Goal: Task Accomplishment & Management: Complete application form

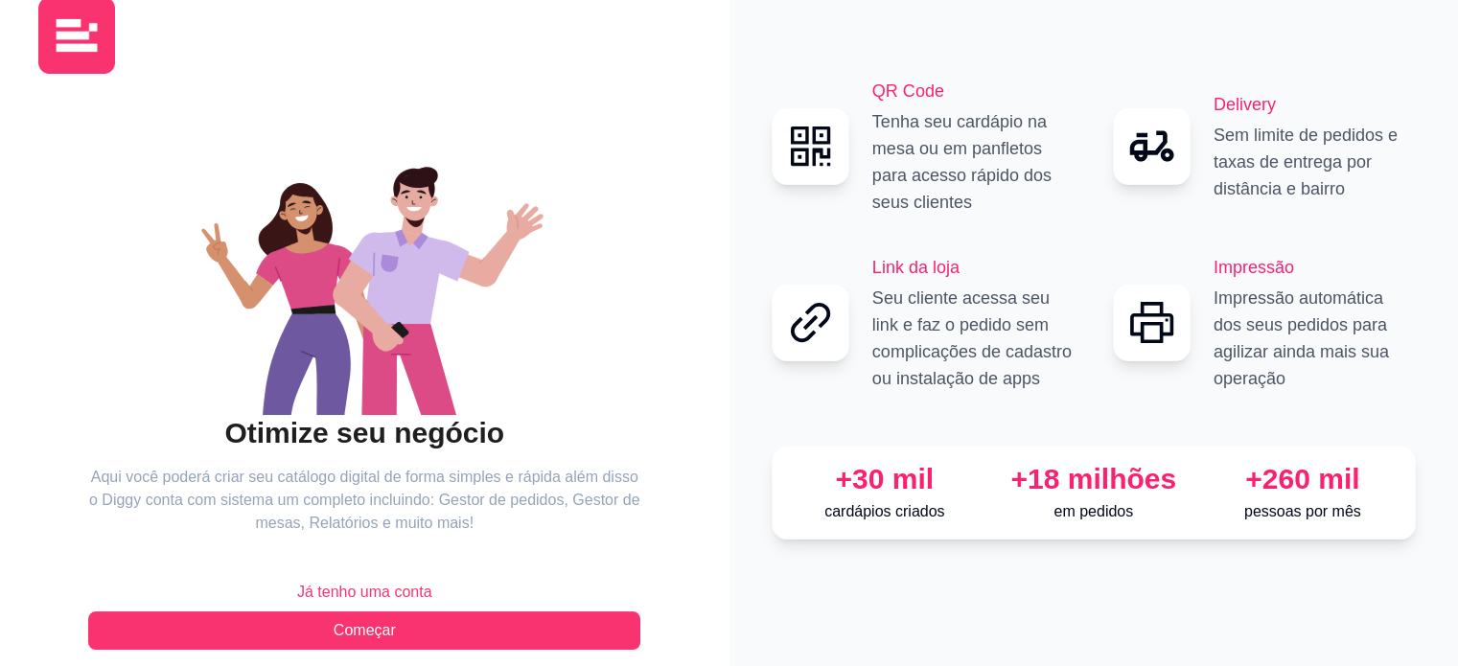
scroll to position [62, 0]
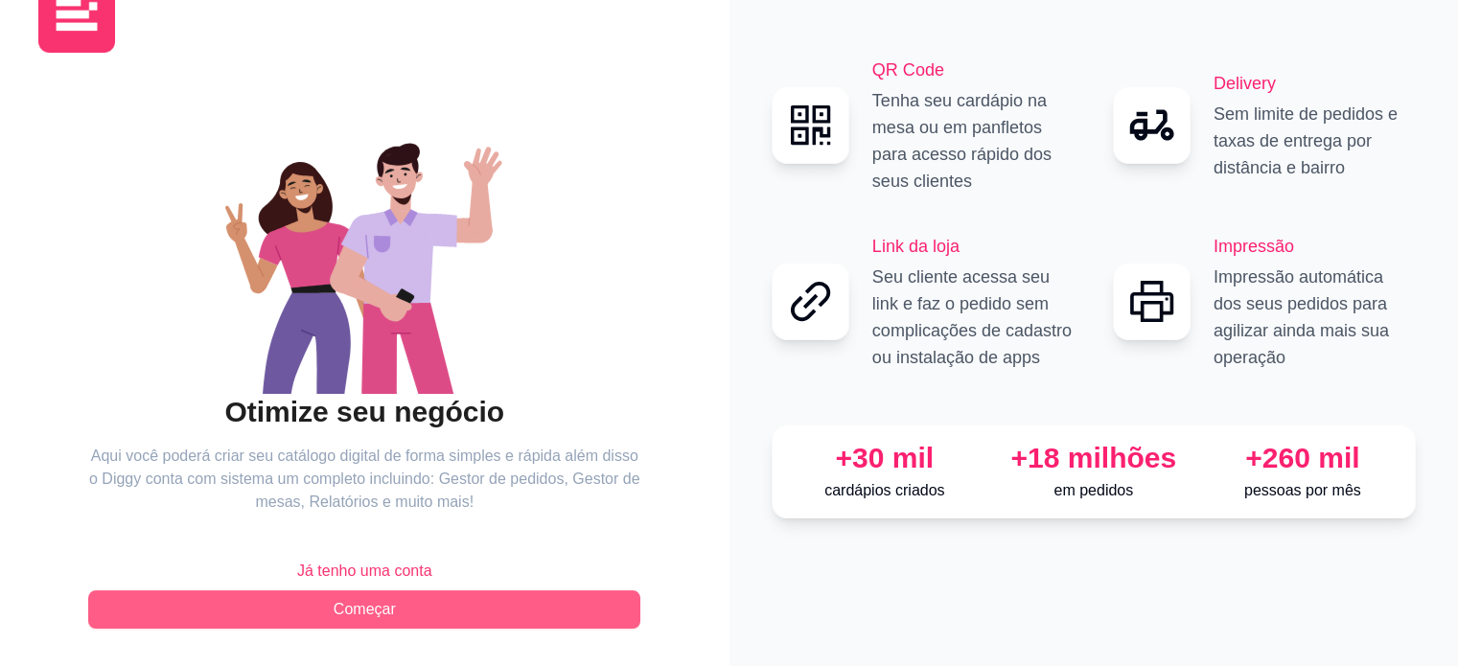
click at [368, 605] on span "Começar" at bounding box center [365, 609] width 62 height 23
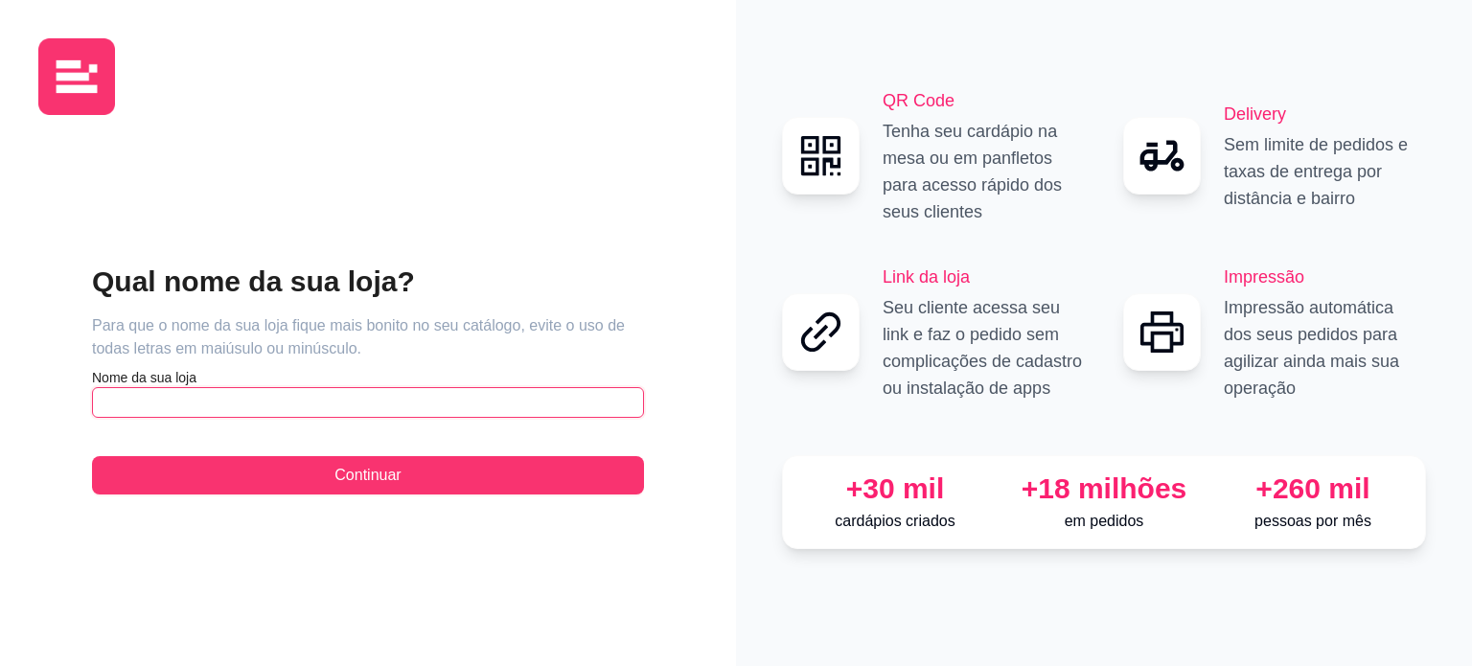
click at [356, 406] on input "text" at bounding box center [368, 402] width 552 height 31
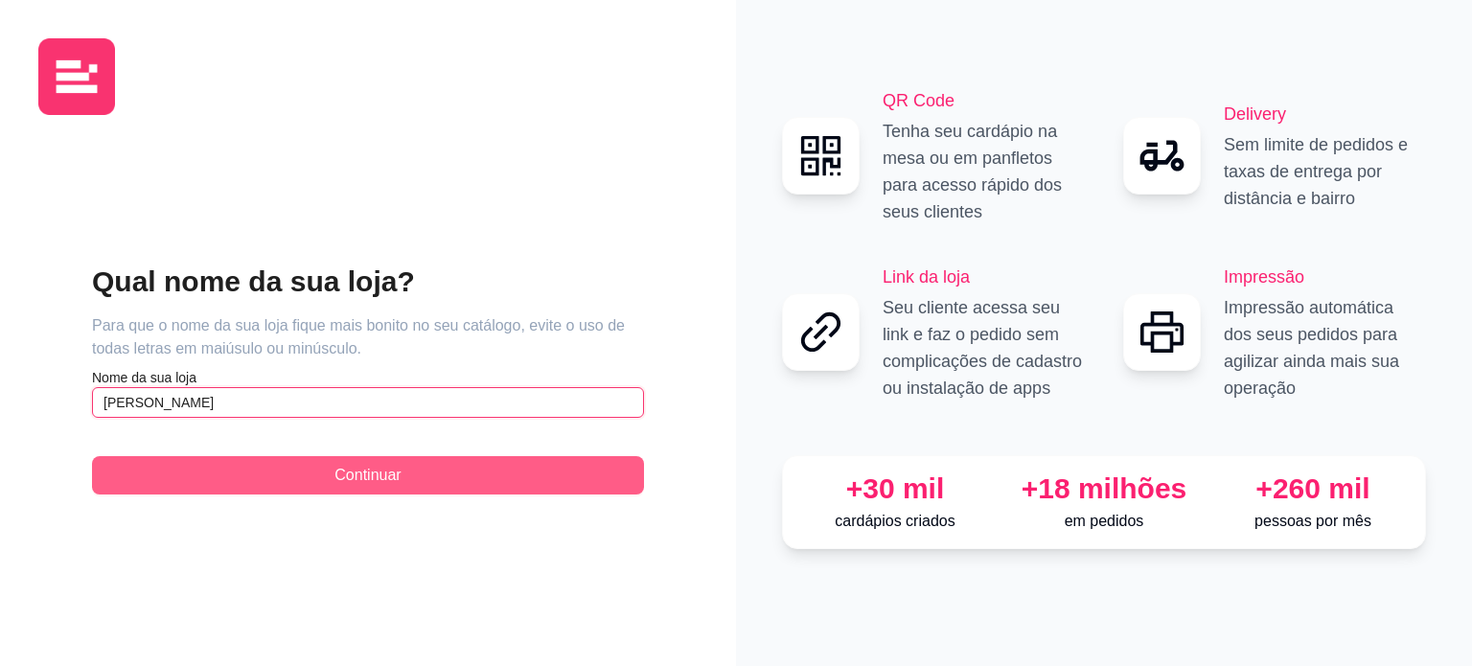
type input "[PERSON_NAME]"
click at [437, 465] on button "Continuar" at bounding box center [368, 475] width 552 height 38
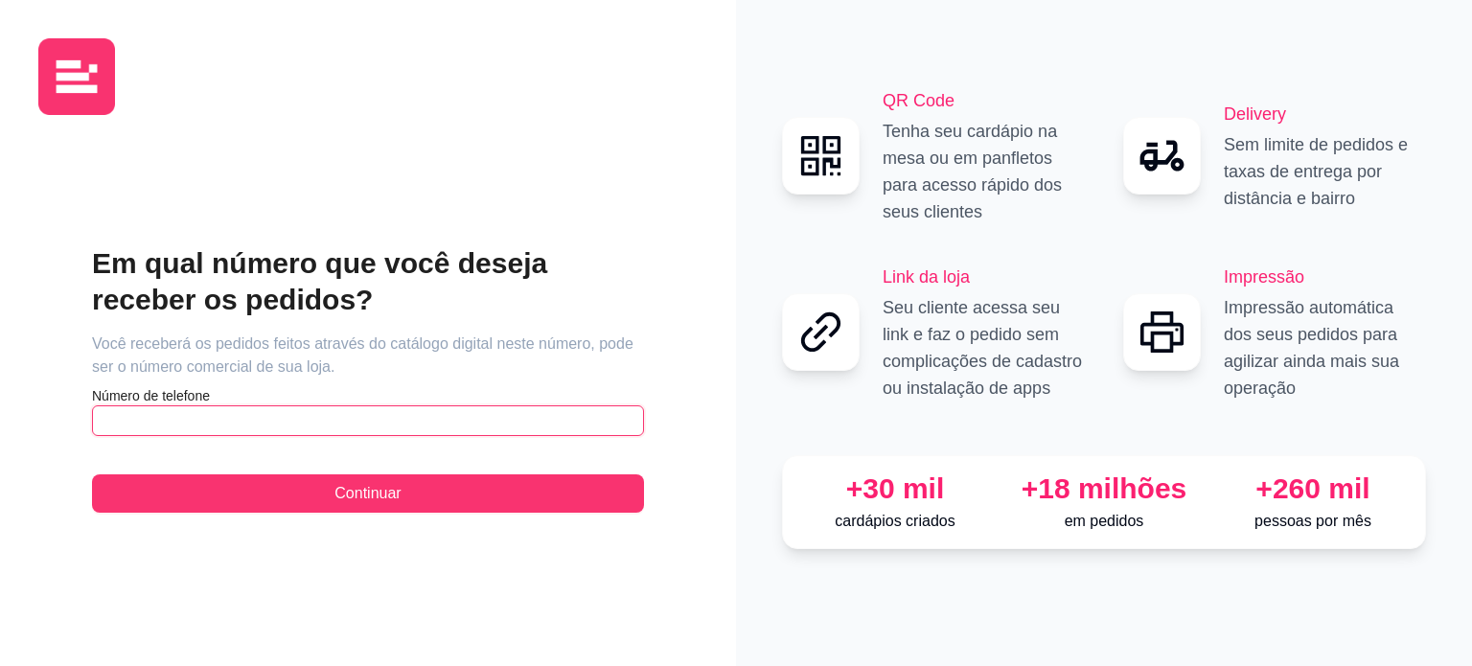
click at [328, 418] on input "text" at bounding box center [368, 420] width 552 height 31
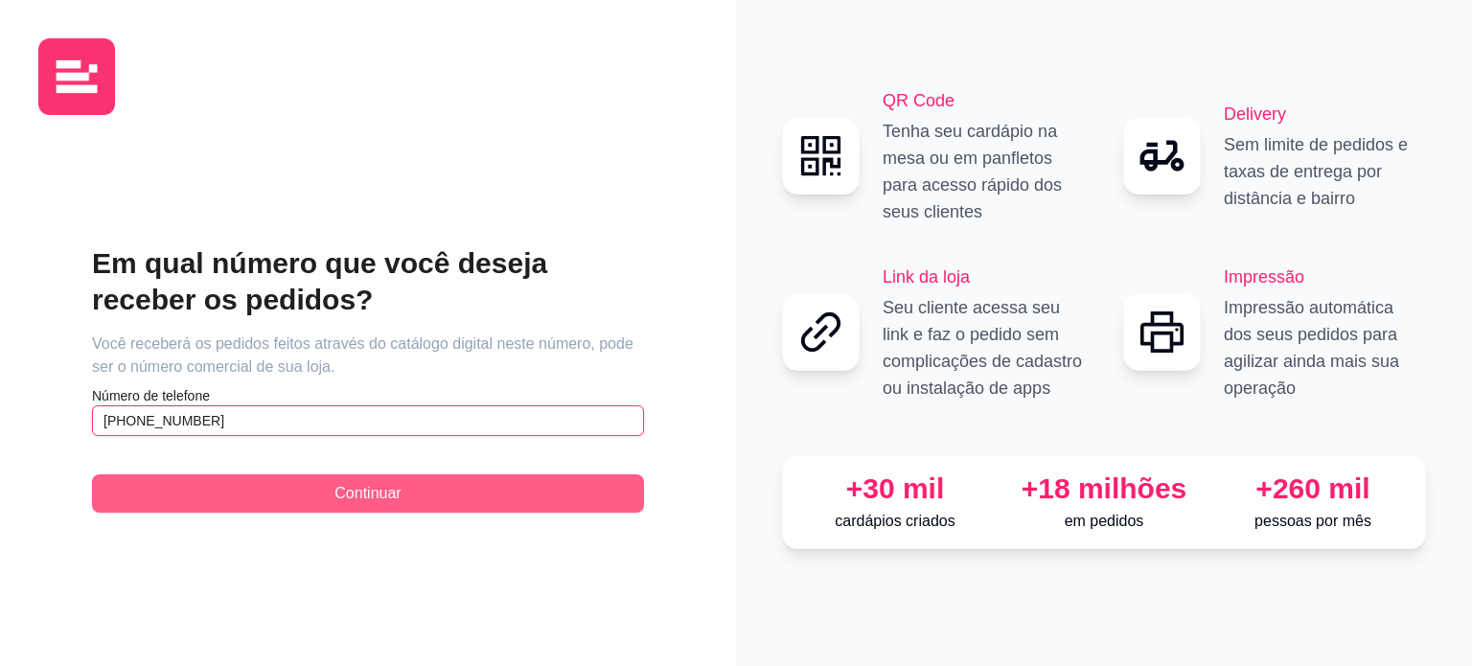
type input "[PHONE_NUMBER]"
click at [414, 504] on button "Continuar" at bounding box center [368, 493] width 552 height 38
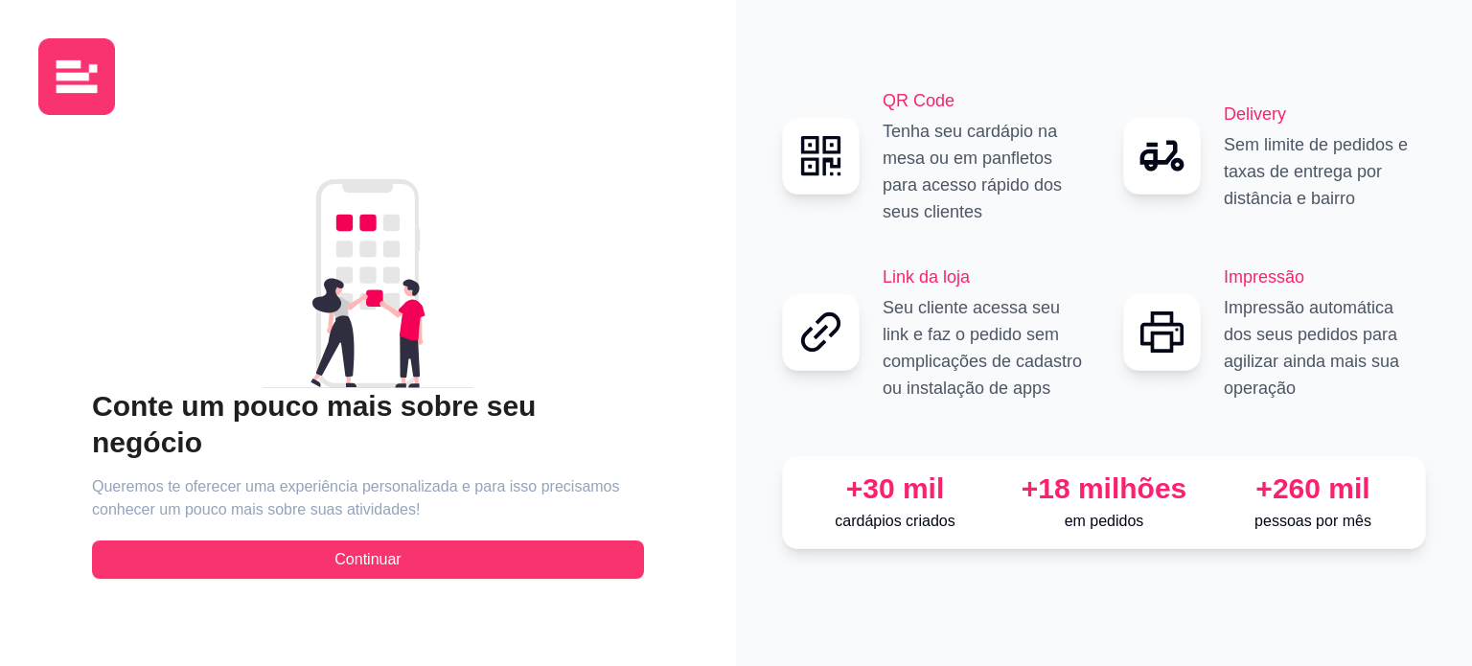
click at [417, 541] on button "Continuar" at bounding box center [368, 560] width 552 height 38
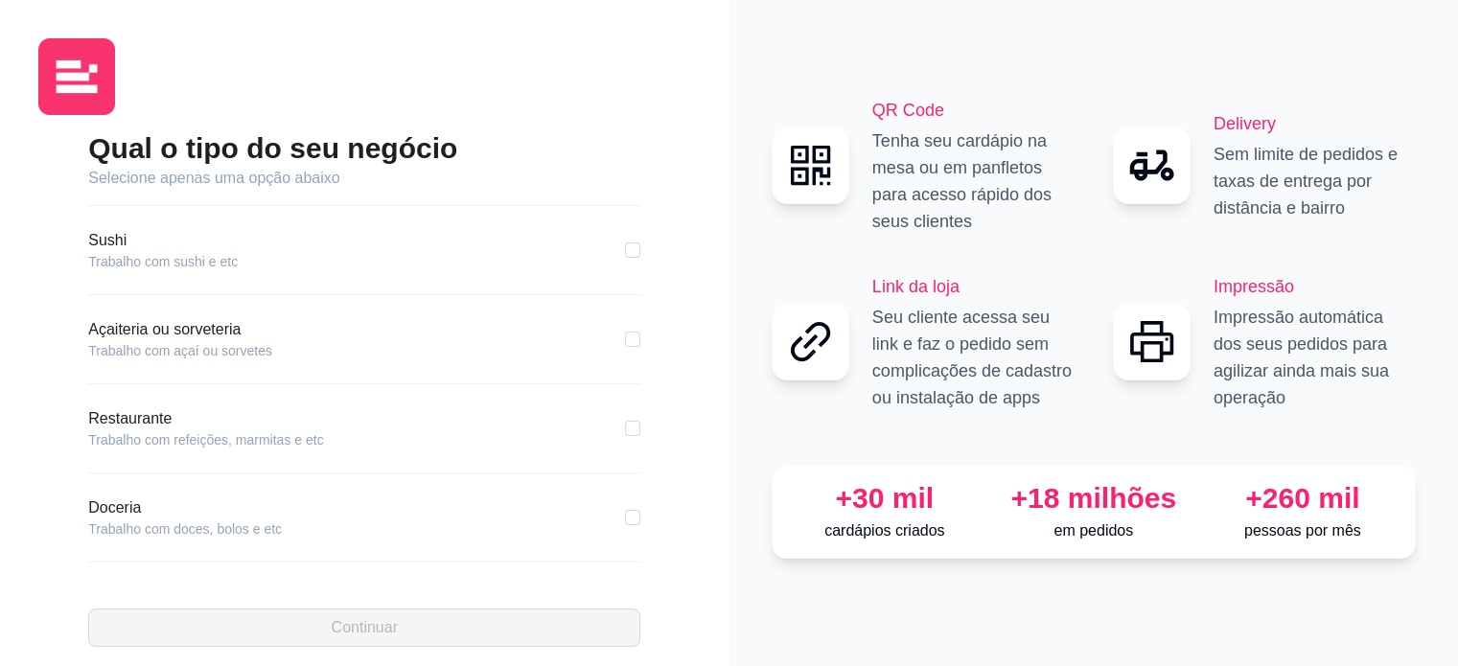
scroll to position [192, 0]
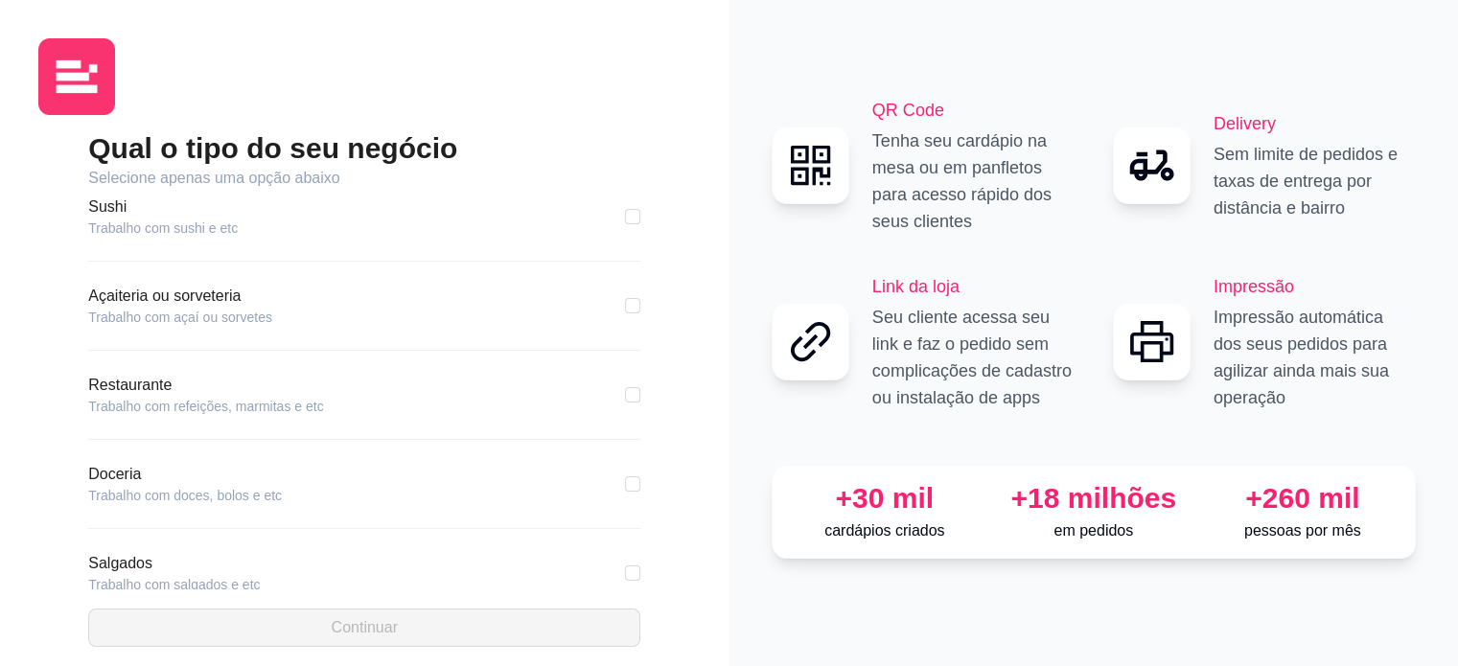
click at [226, 494] on article "Trabalho com doces, bolos e etc" at bounding box center [185, 495] width 194 height 19
click at [625, 479] on input "checkbox" at bounding box center [632, 483] width 15 height 15
checkbox input "true"
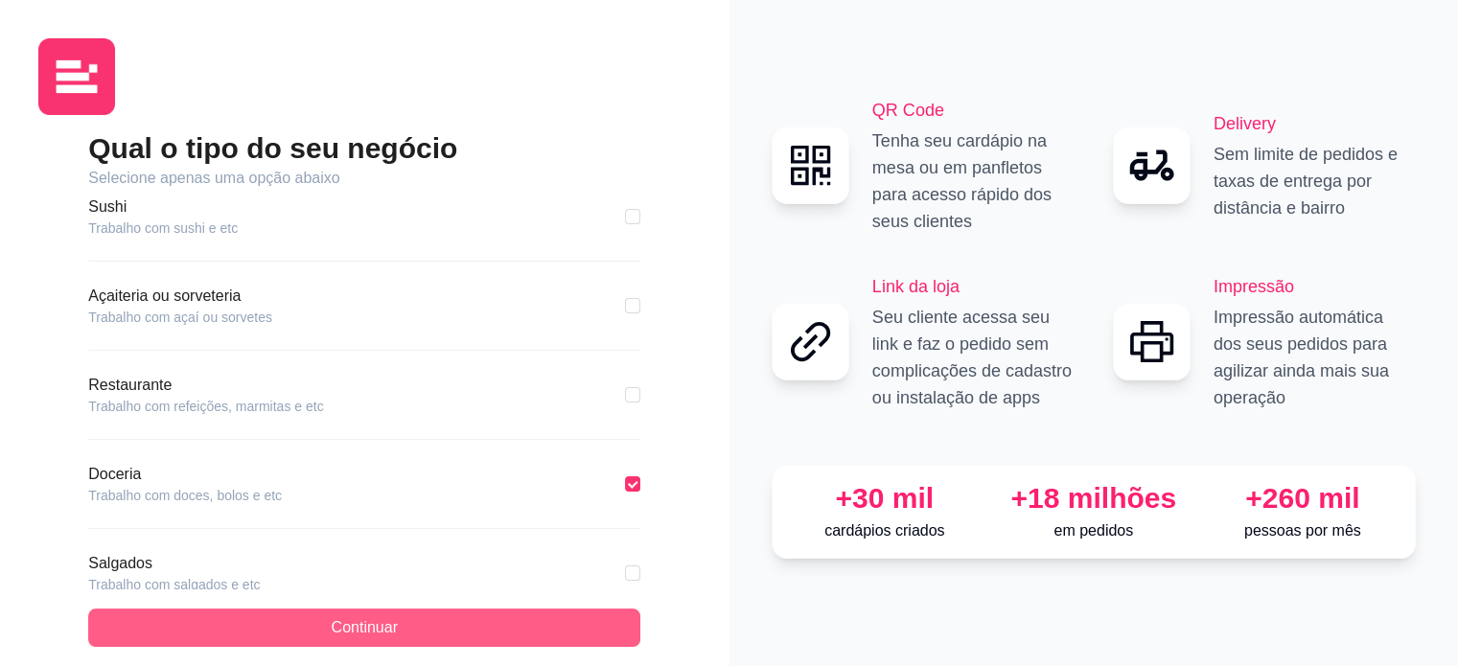
click at [414, 611] on button "Continuar" at bounding box center [364, 628] width 552 height 38
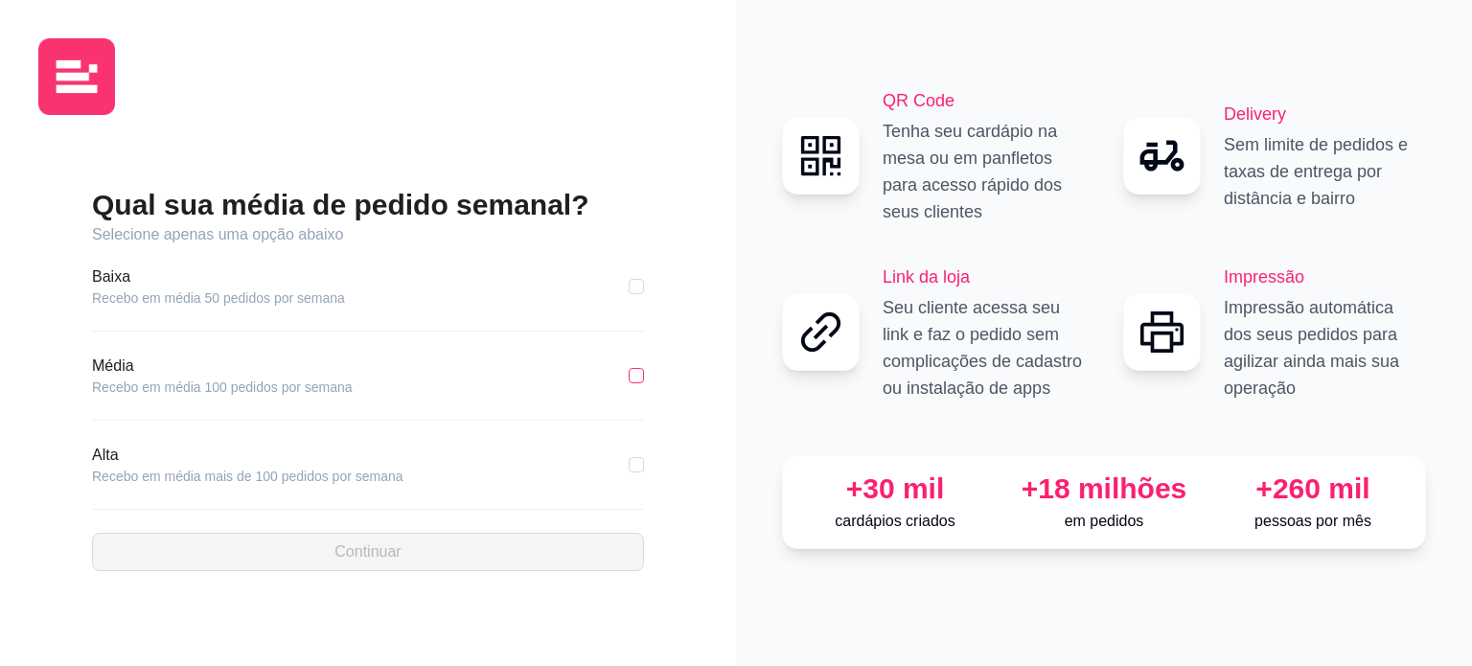
click at [635, 385] on label at bounding box center [636, 375] width 15 height 21
click at [635, 383] on input "checkbox" at bounding box center [636, 375] width 15 height 15
checkbox input "true"
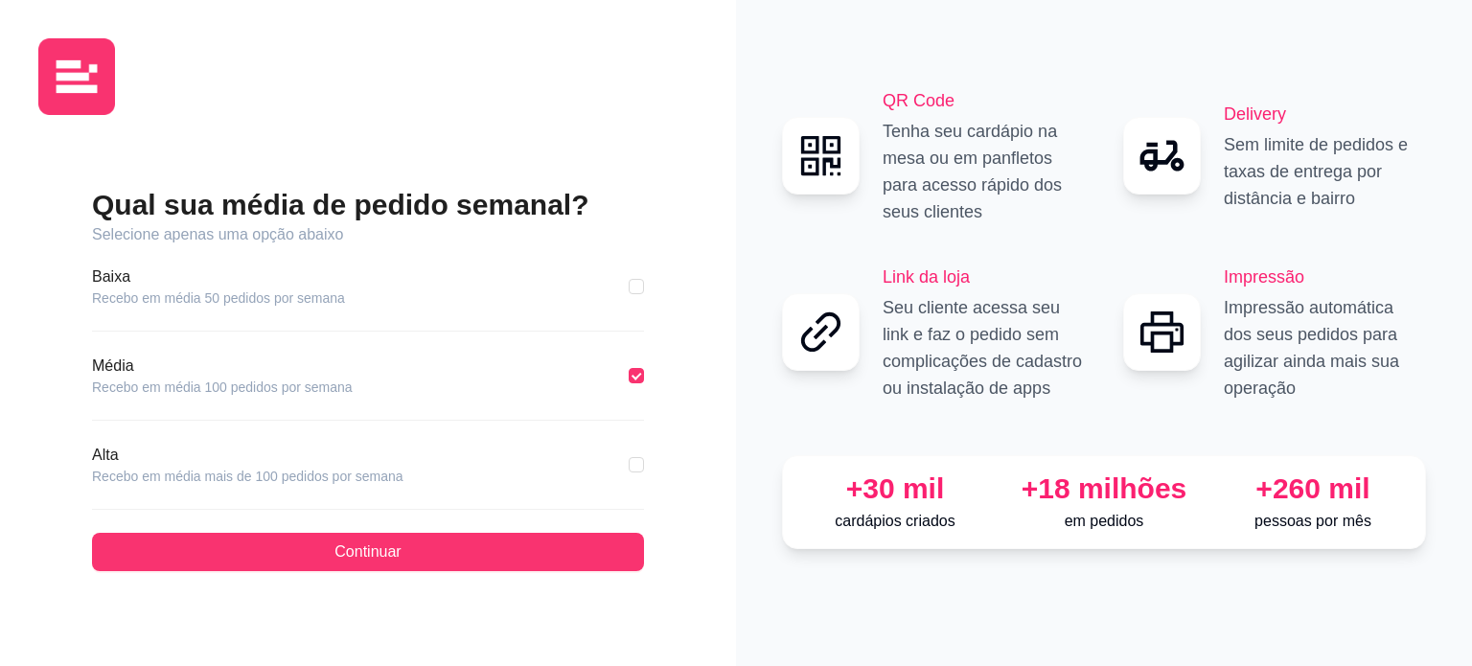
click at [504, 577] on div "Qual sua média de pedido semanal? Selecione apenas uma opção abaixo [GEOGRAPHIC…" at bounding box center [367, 378] width 659 height 497
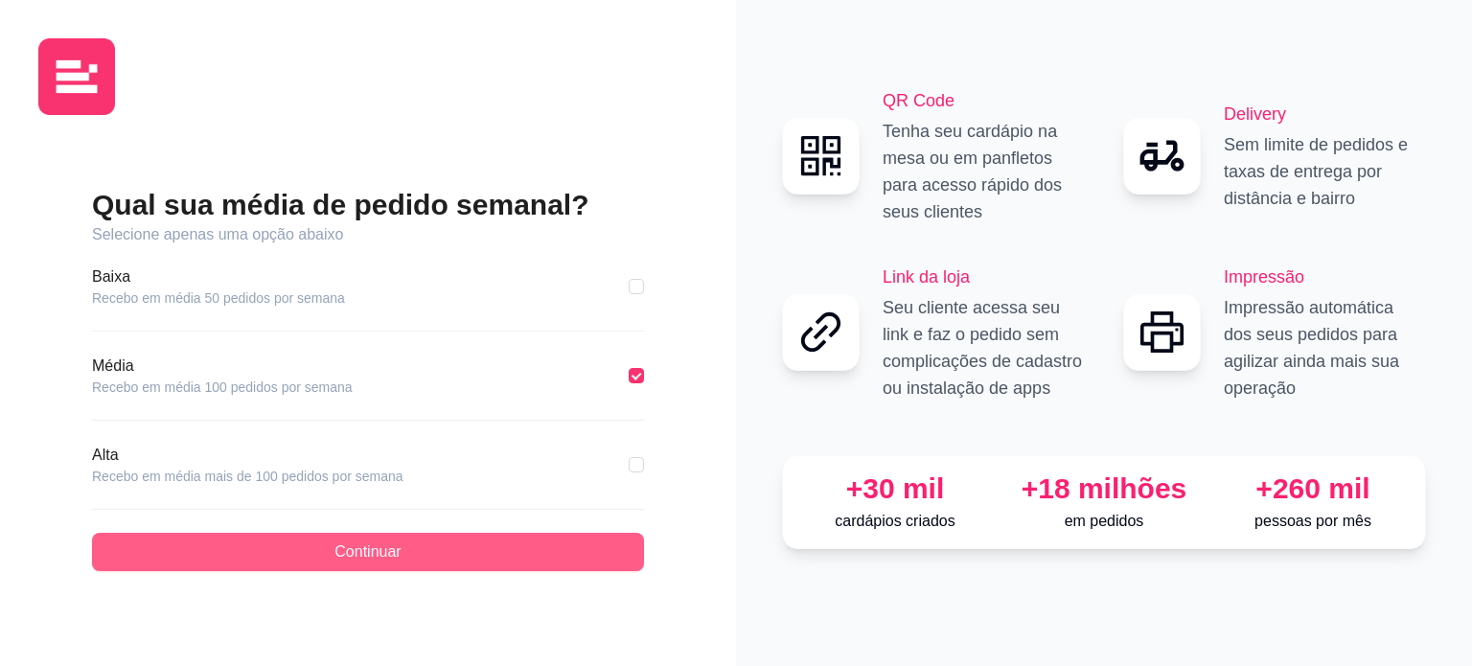
click at [497, 563] on button "Continuar" at bounding box center [368, 552] width 552 height 38
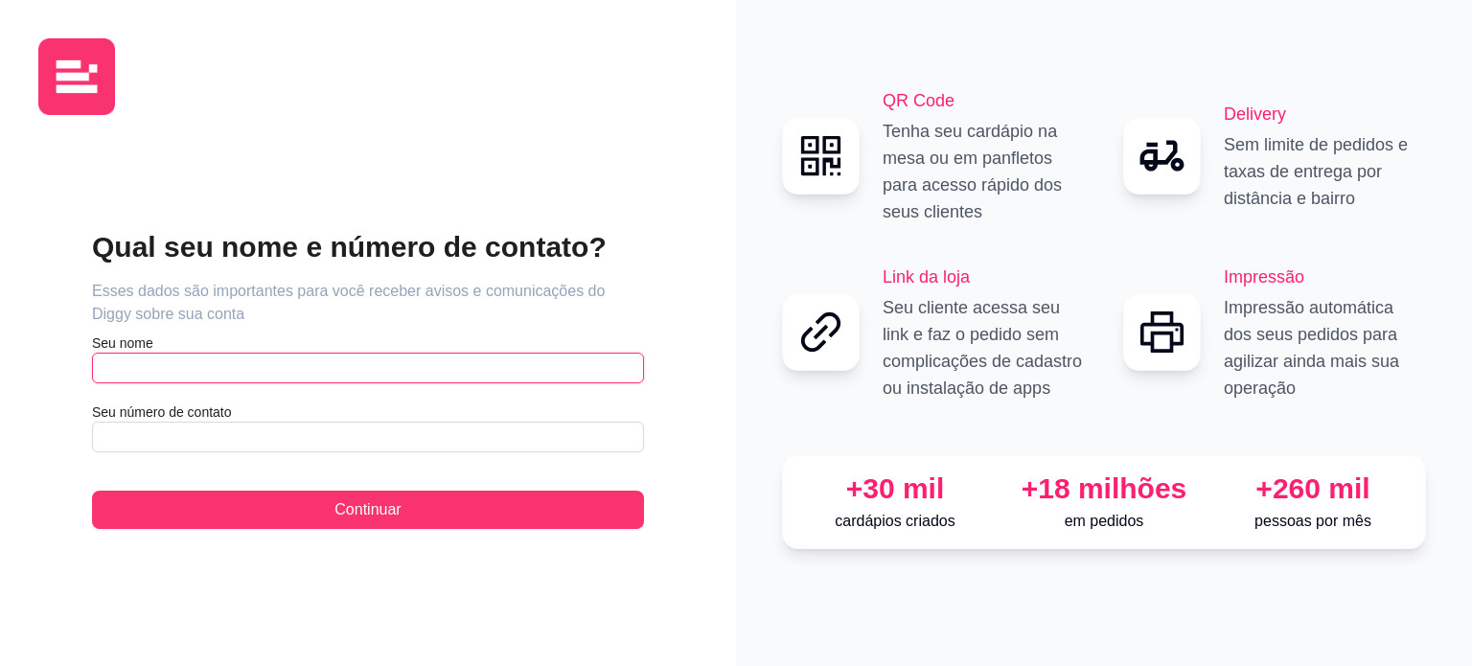
click at [347, 378] on input "text" at bounding box center [368, 368] width 552 height 31
type input "[PERSON_NAME]"
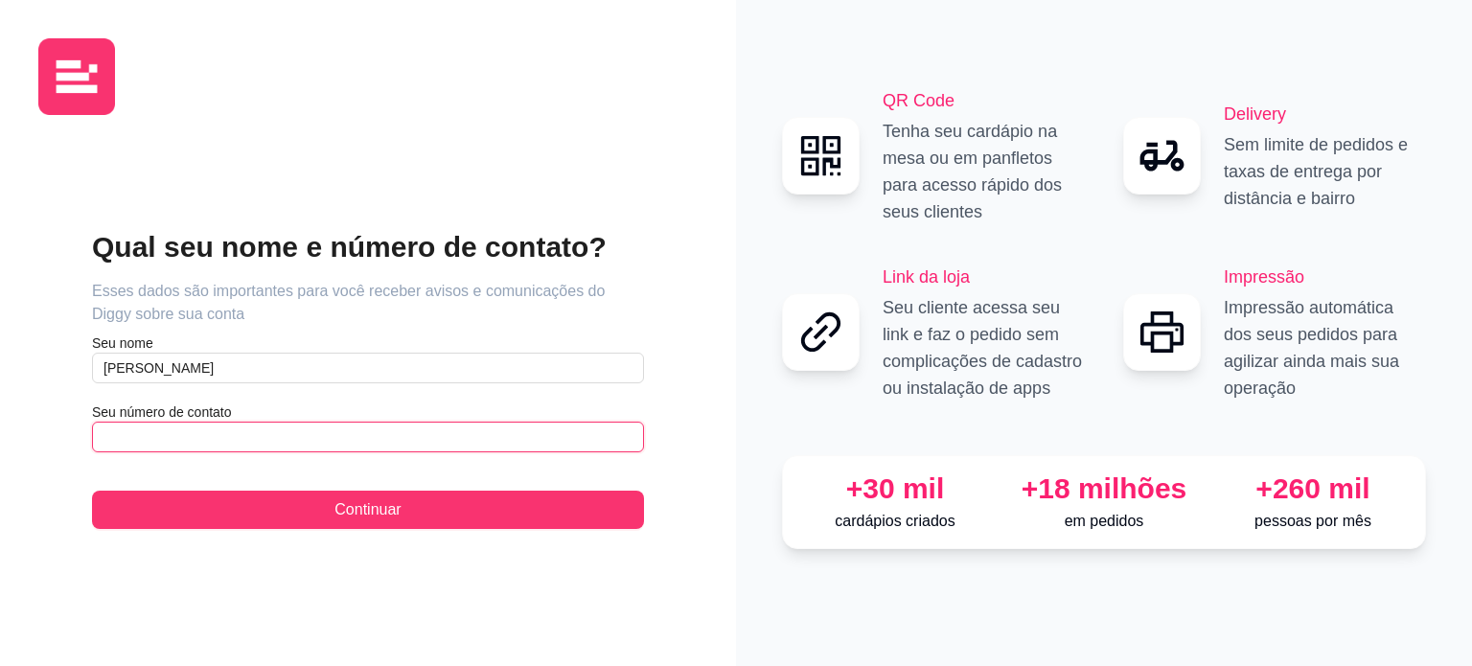
click at [304, 435] on input "text" at bounding box center [368, 437] width 552 height 31
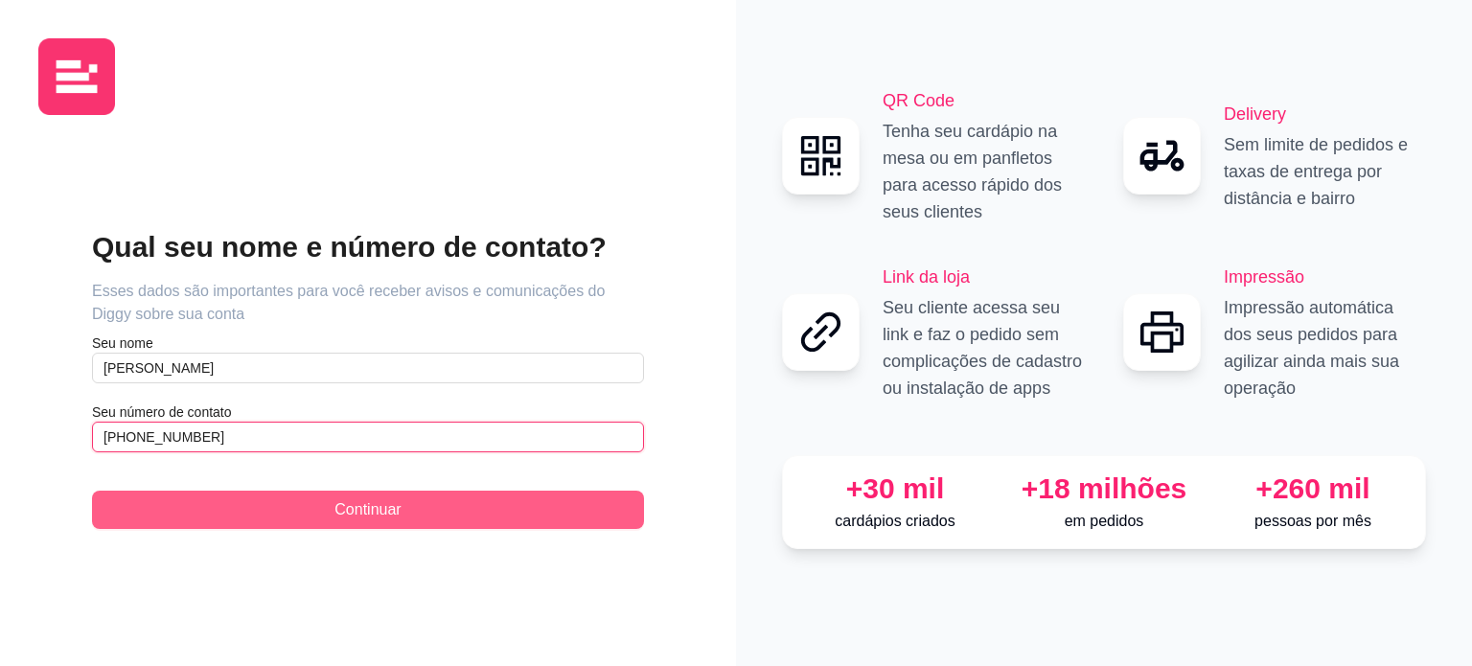
type input "[PHONE_NUMBER]"
click at [335, 507] on span "Continuar" at bounding box center [368, 509] width 66 height 23
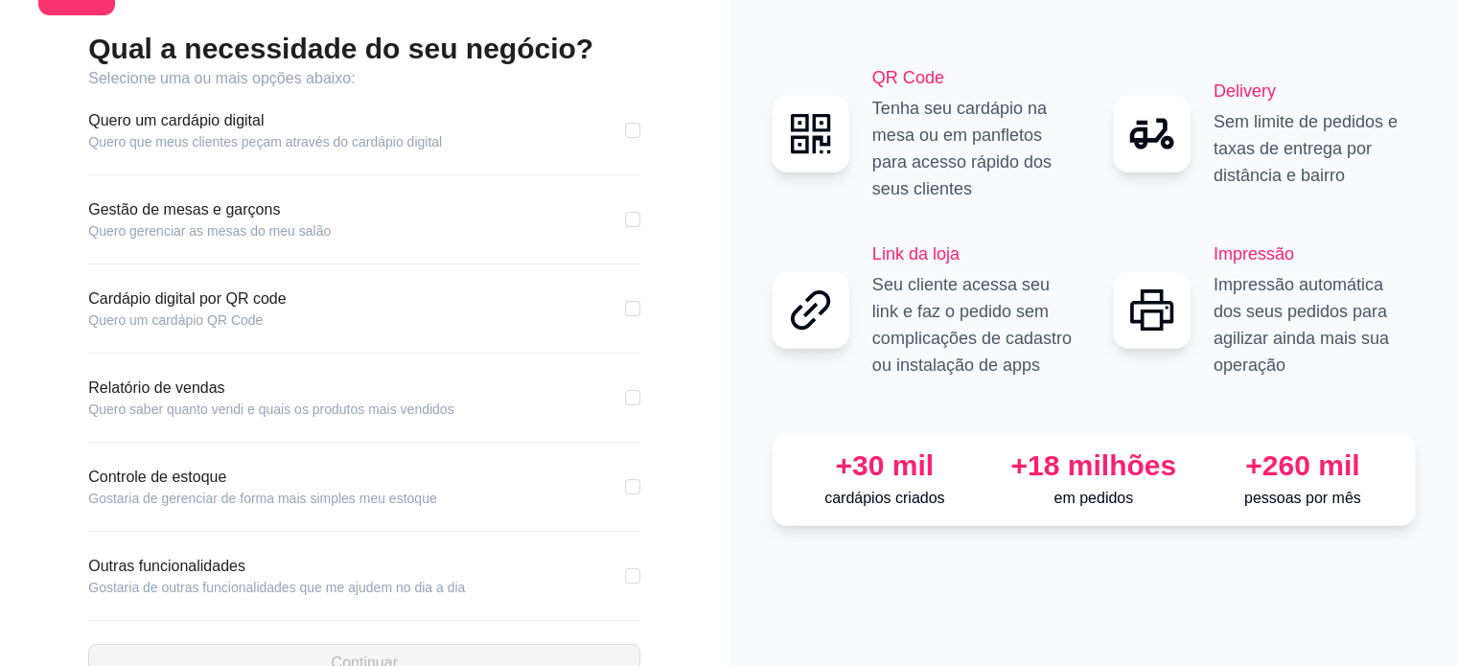
scroll to position [58, 0]
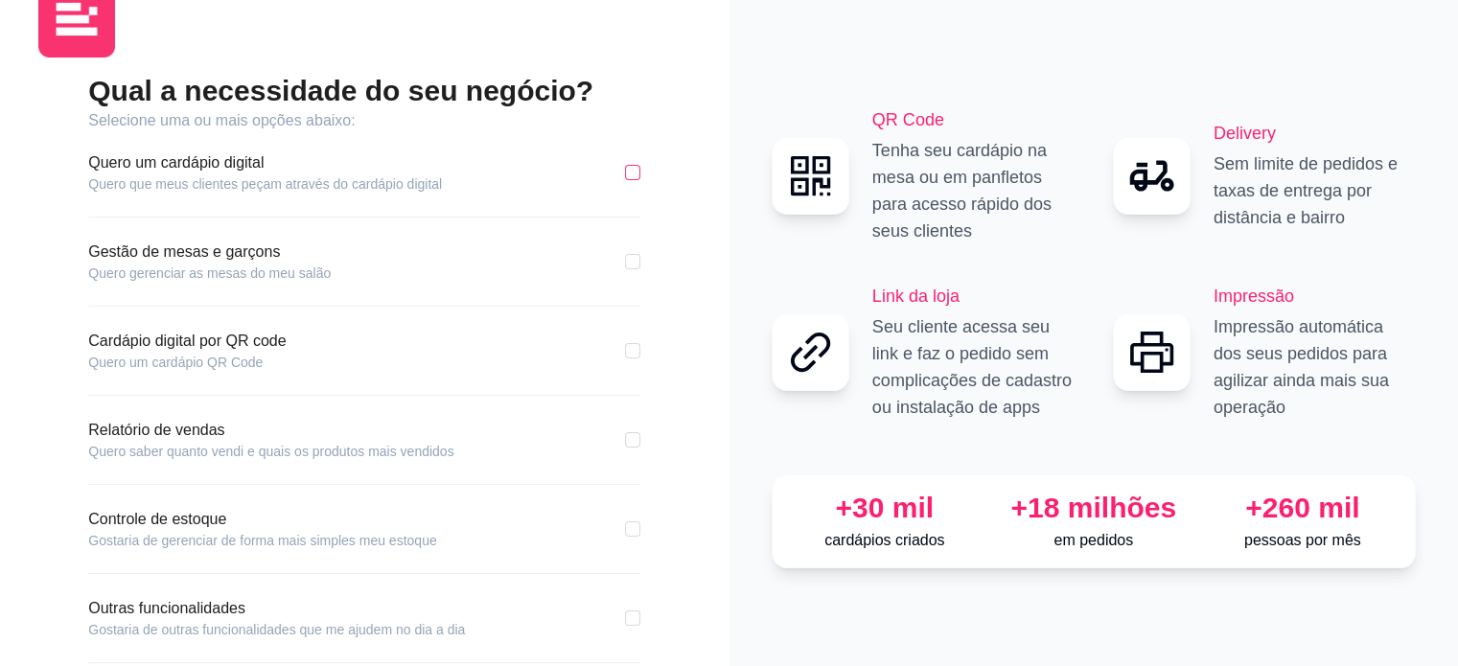
click at [630, 175] on input "checkbox" at bounding box center [632, 172] width 15 height 15
checkbox input "true"
click at [631, 358] on label at bounding box center [632, 350] width 15 height 21
click at [631, 358] on input "checkbox" at bounding box center [632, 350] width 15 height 15
checkbox input "true"
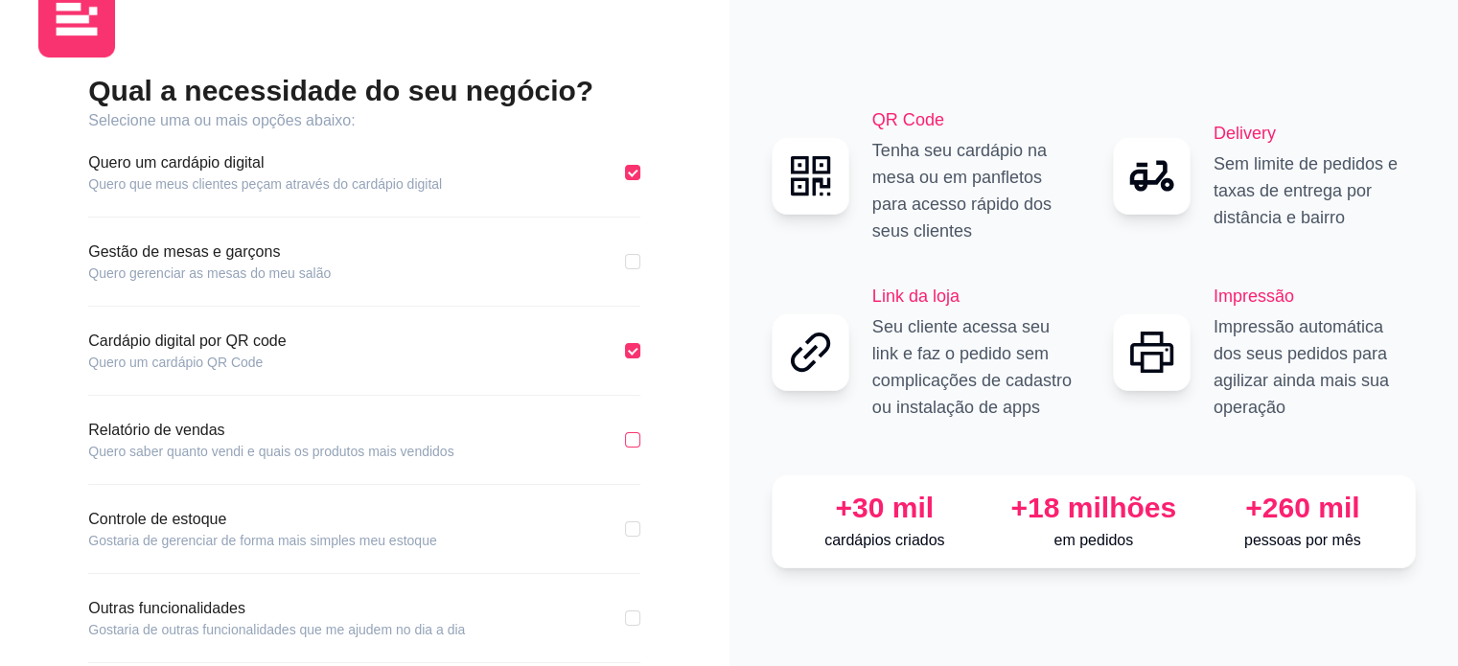
click at [631, 436] on input "checkbox" at bounding box center [632, 439] width 15 height 15
checkbox input "true"
click at [628, 526] on input "checkbox" at bounding box center [632, 528] width 15 height 15
checkbox input "true"
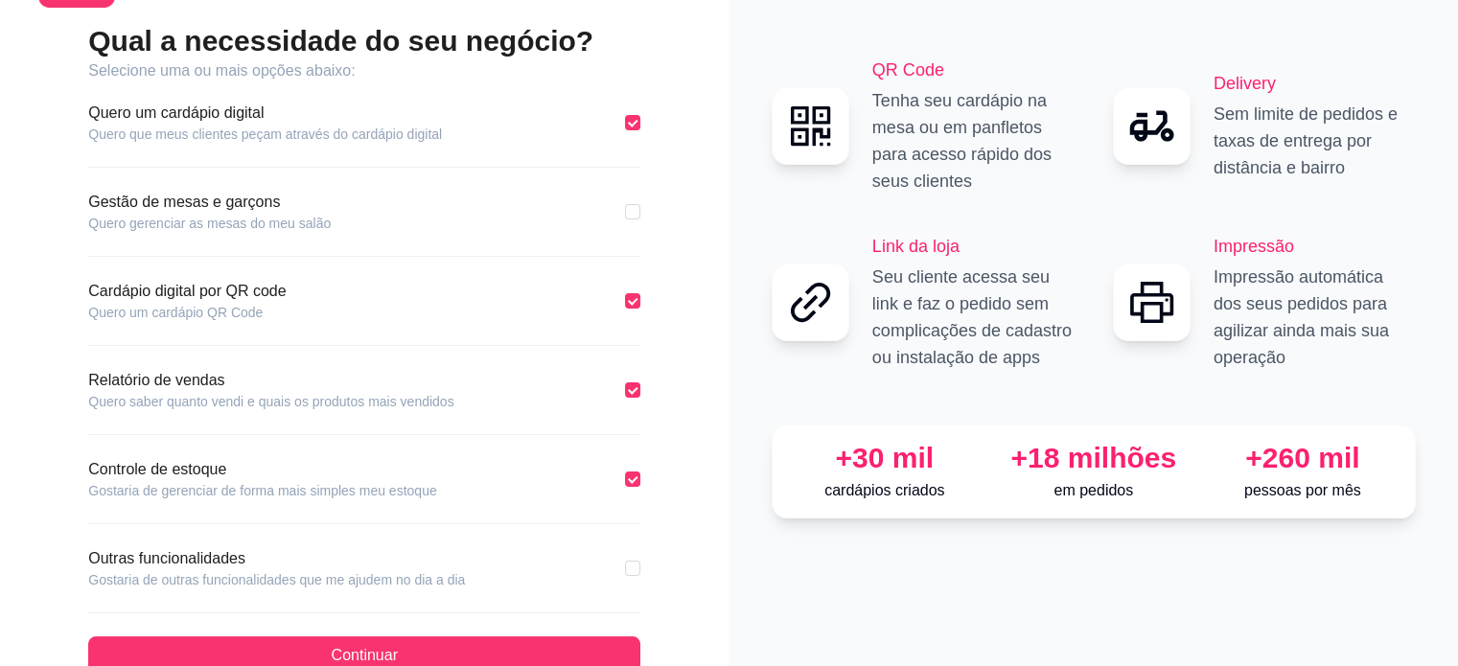
scroll to position [153, 0]
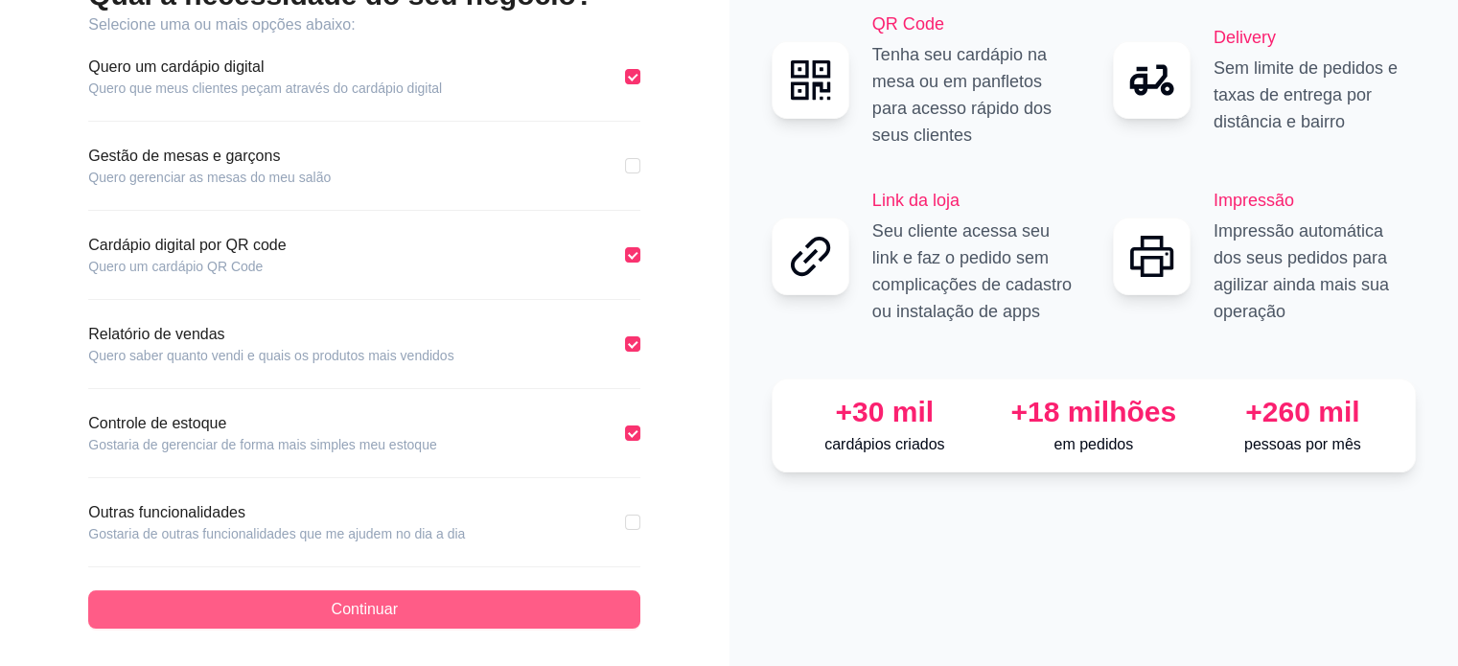
click at [493, 597] on button "Continuar" at bounding box center [364, 609] width 552 height 38
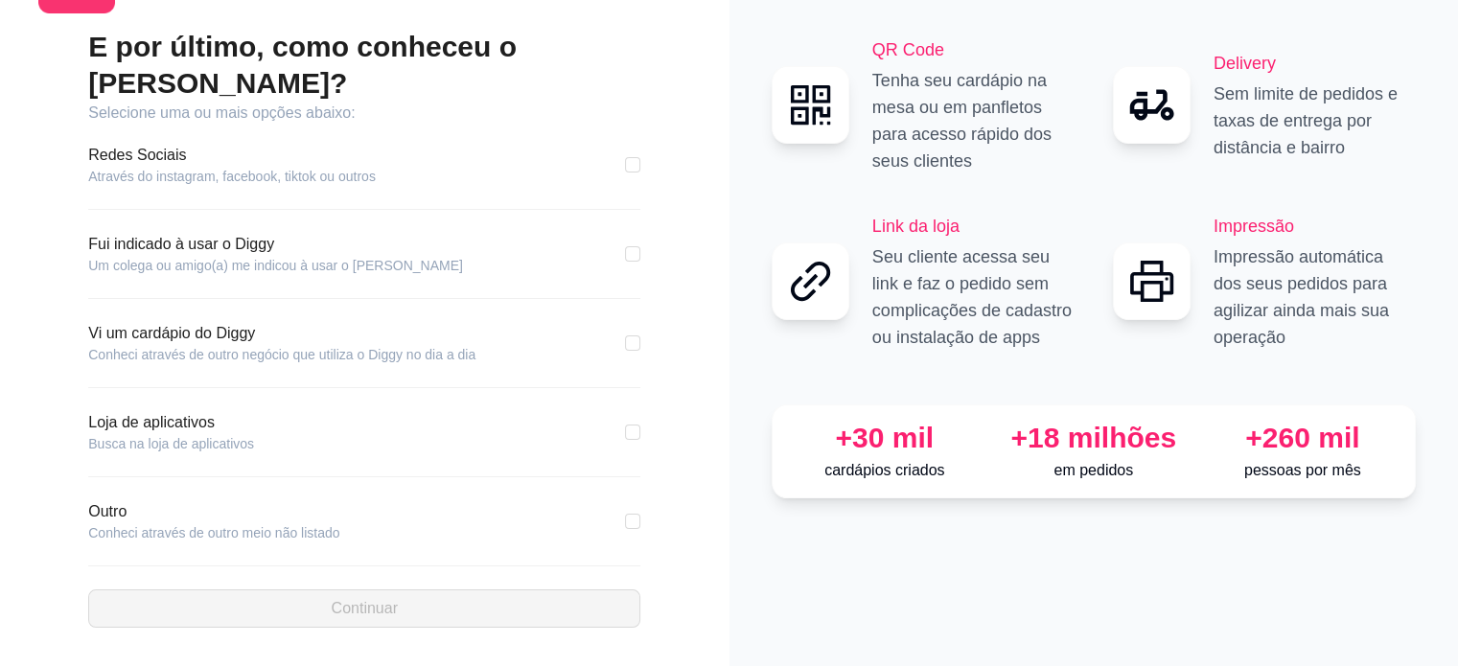
scroll to position [64, 0]
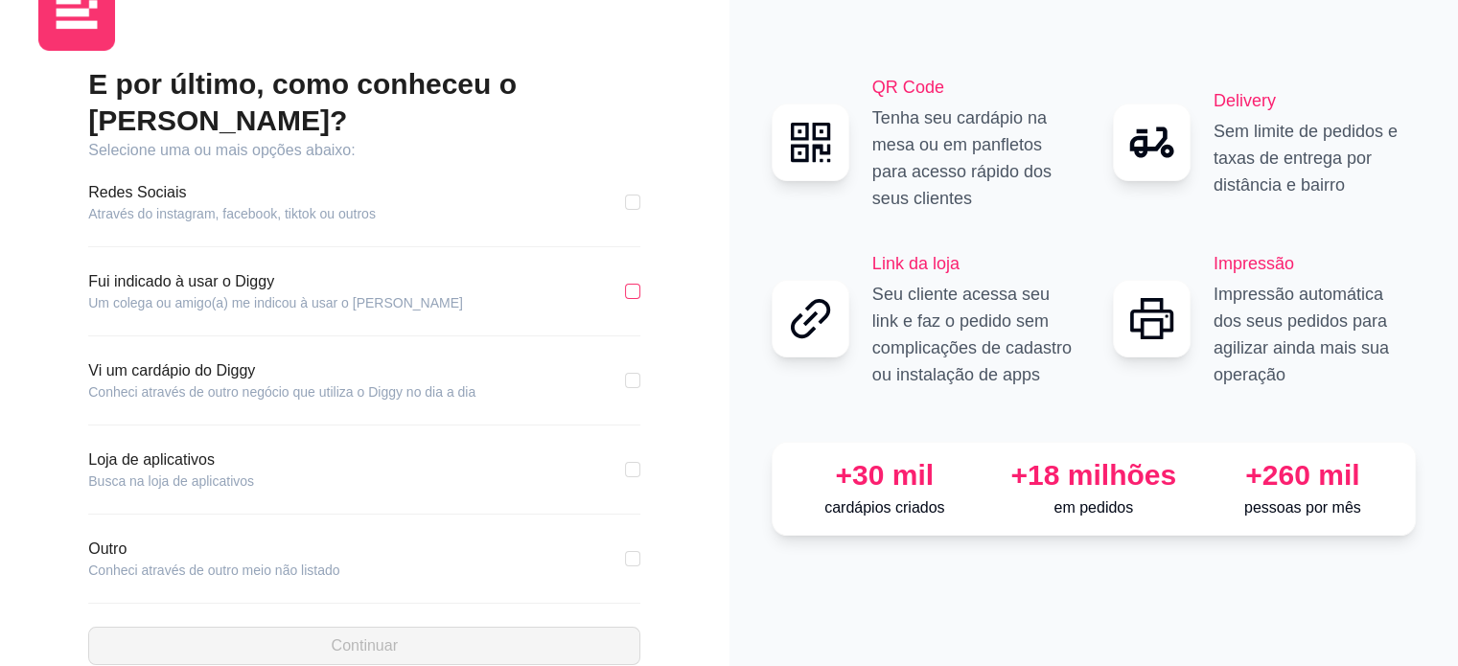
click at [633, 284] on input "checkbox" at bounding box center [632, 291] width 15 height 15
checkbox input "true"
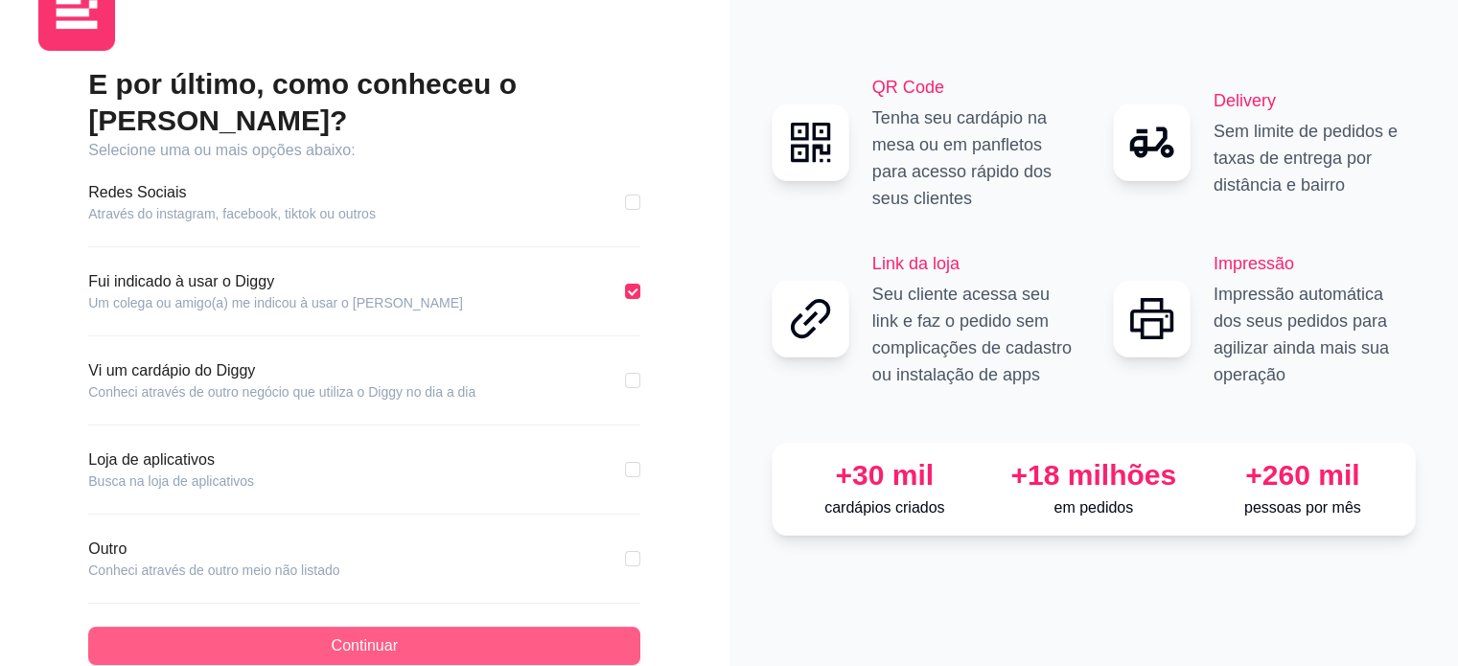
click at [517, 627] on button "Continuar" at bounding box center [364, 646] width 552 height 38
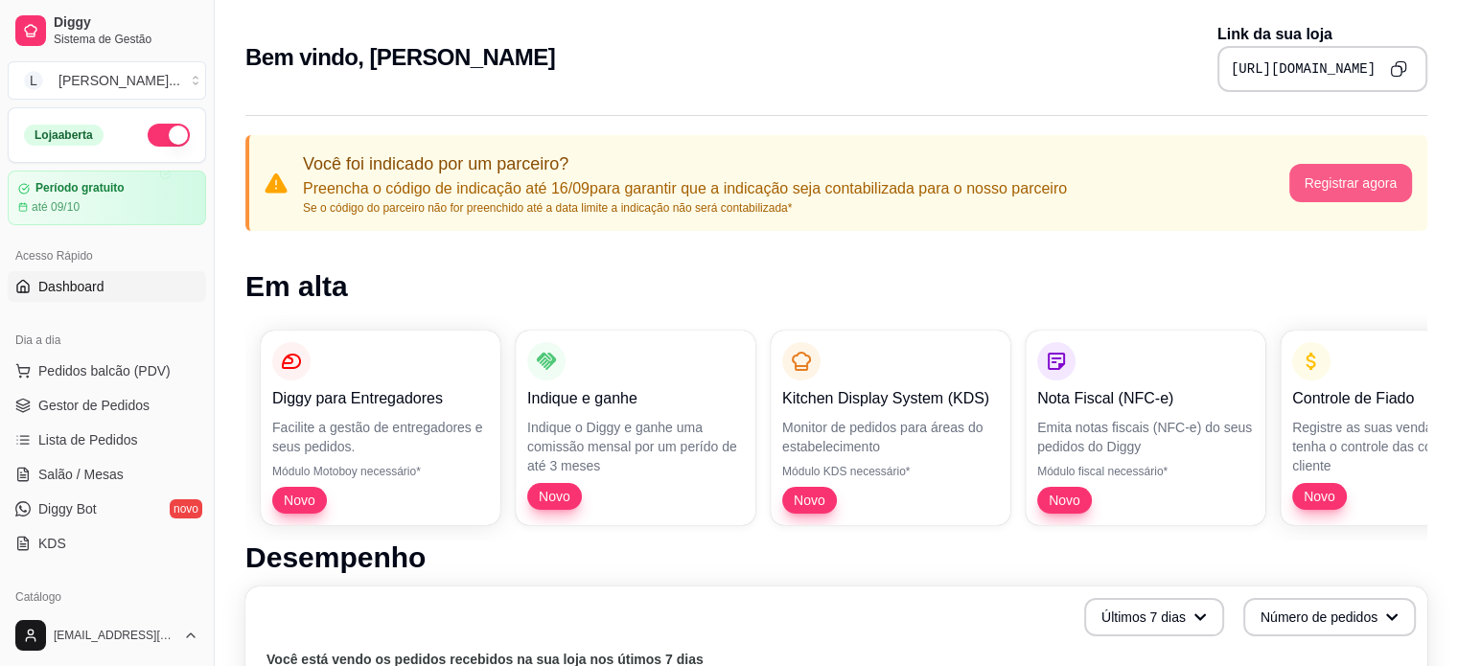
click at [1325, 190] on button "Registrar agora" at bounding box center [1351, 183] width 124 height 38
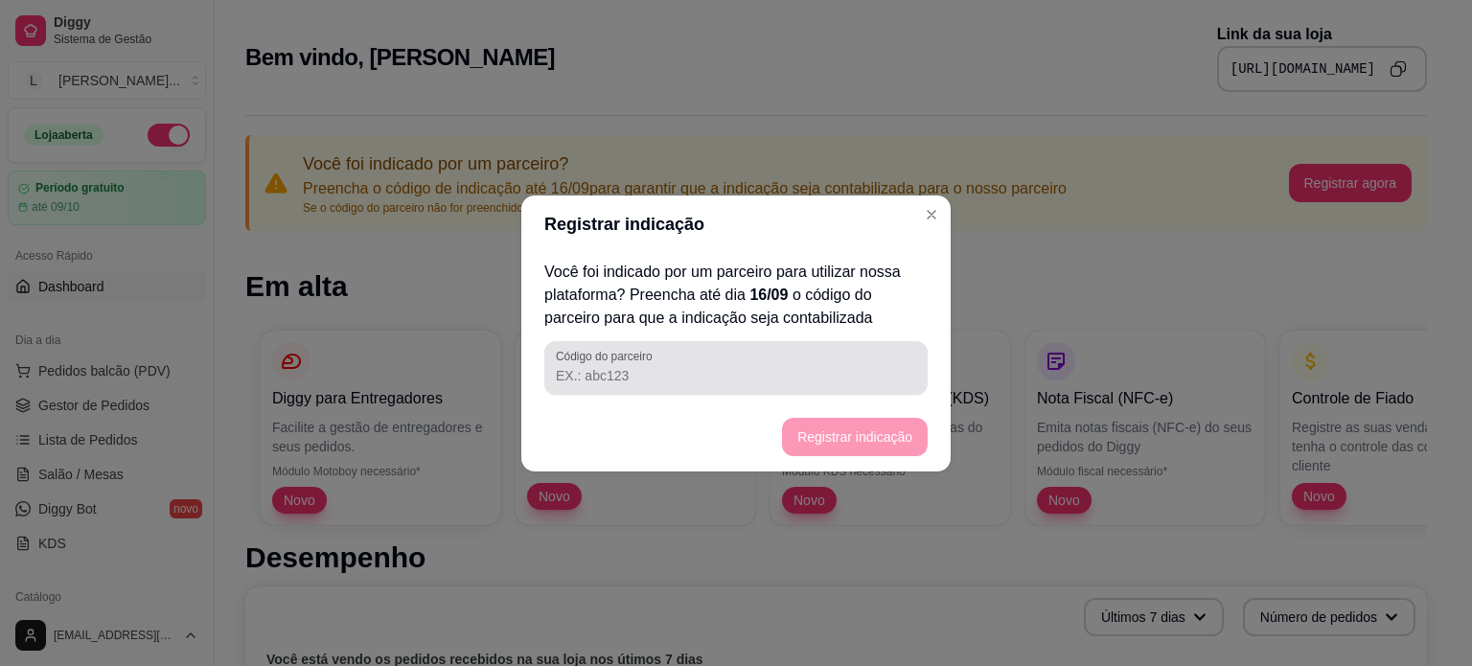
click at [665, 364] on div at bounding box center [736, 368] width 360 height 38
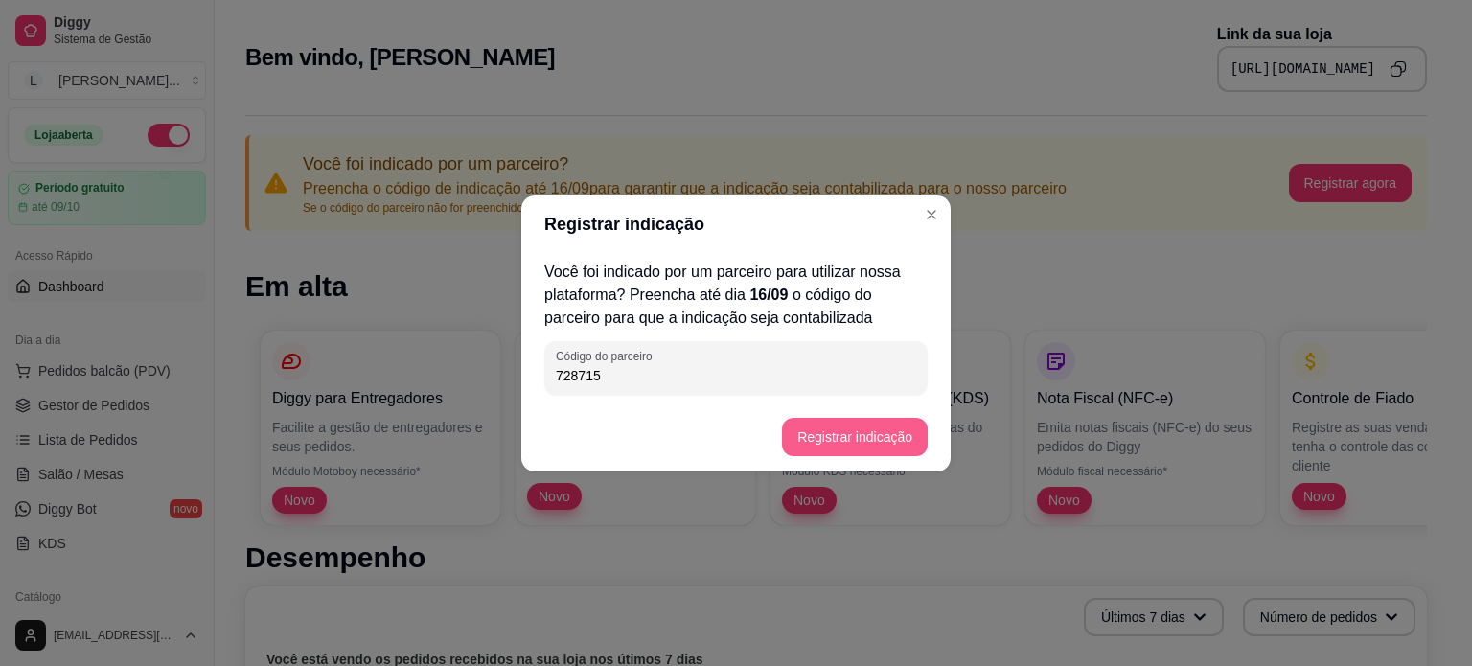
type input "728715"
click at [813, 444] on button "Registrar indicação" at bounding box center [855, 437] width 146 height 38
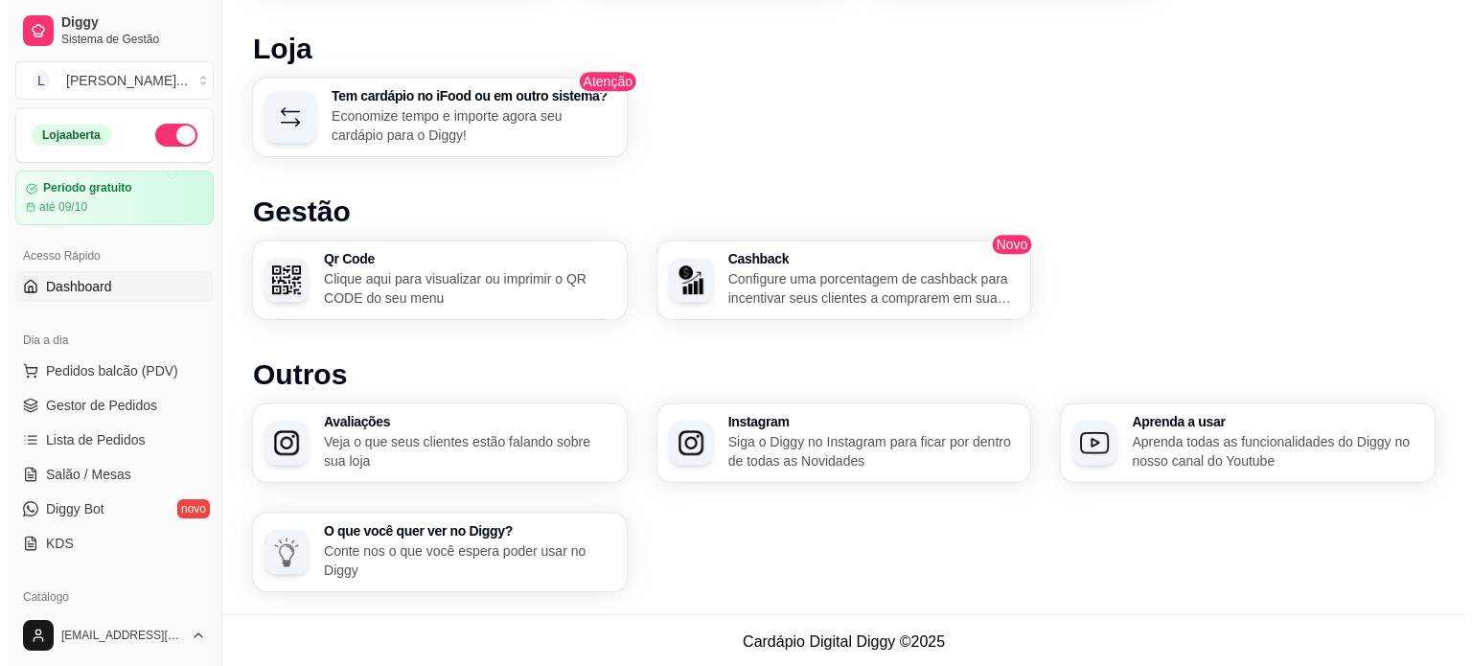
scroll to position [1154, 0]
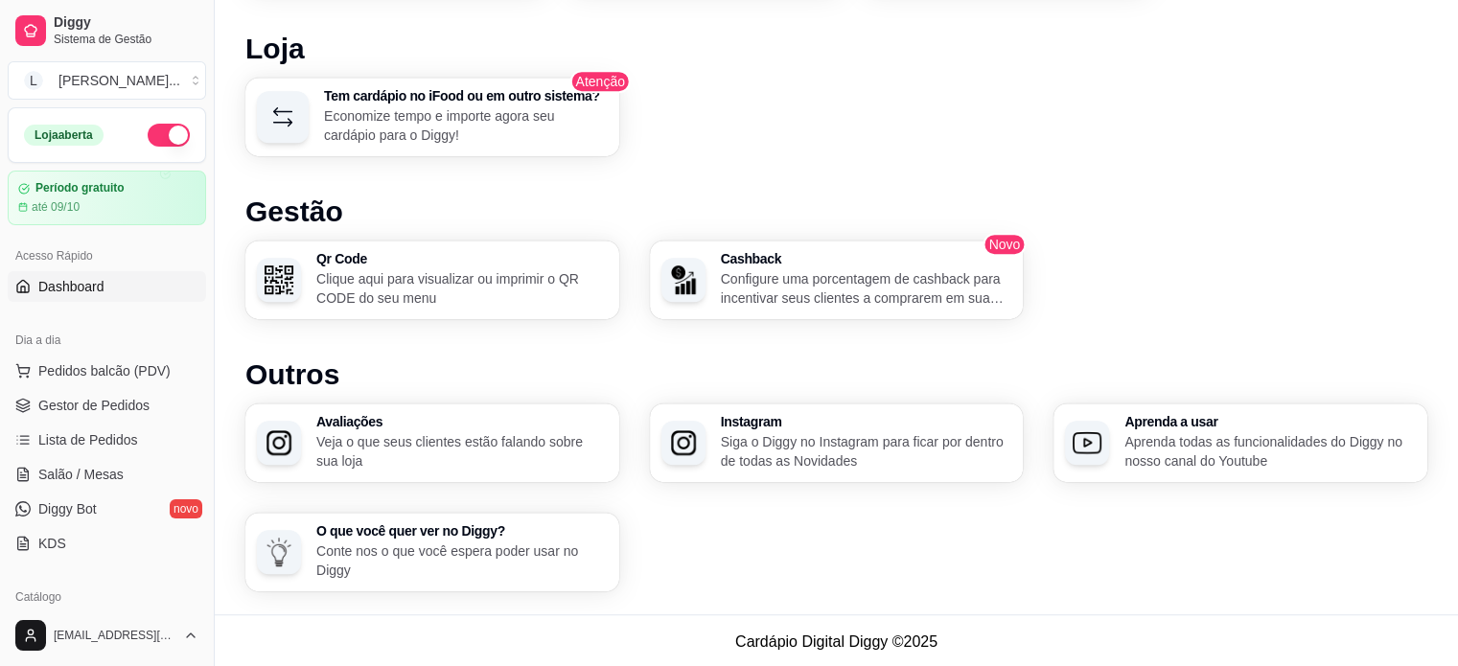
click at [398, 119] on p "Economize tempo e importe agora seu cardápio para o Diggy!" at bounding box center [466, 125] width 284 height 38
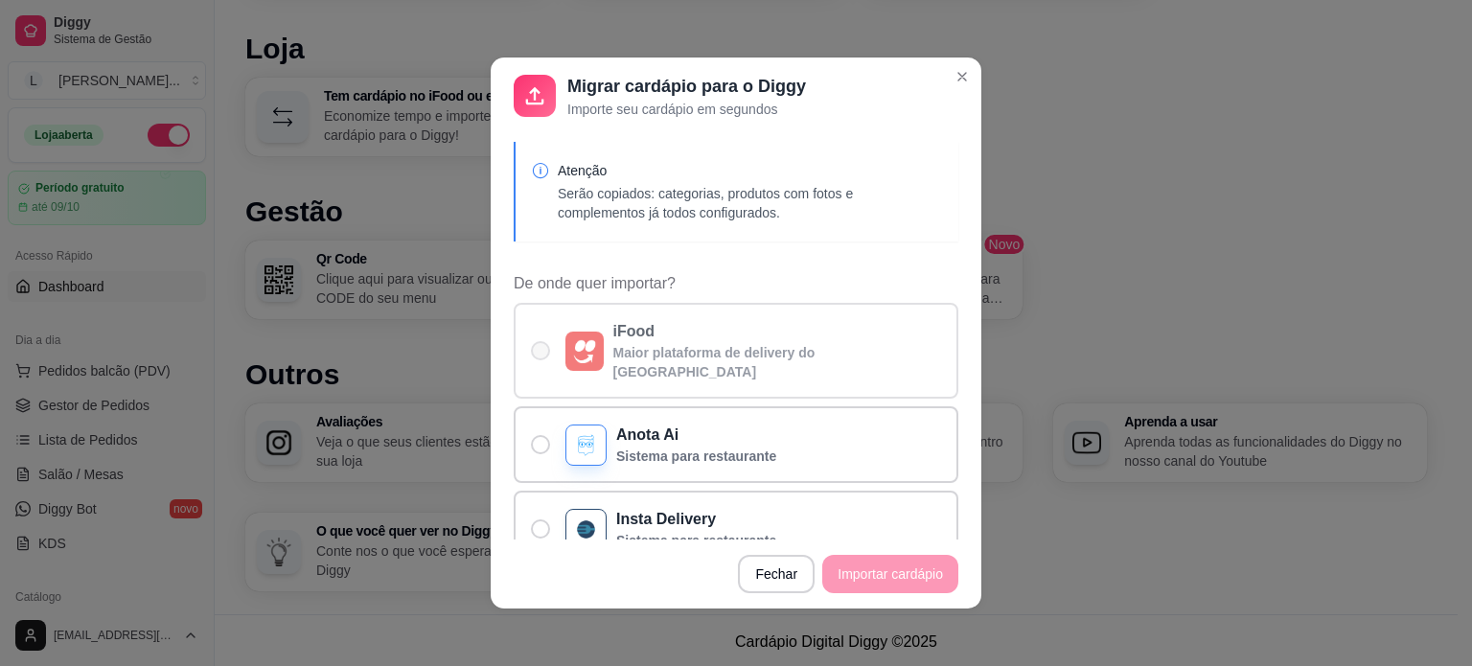
click at [536, 341] on span "De onde quer importar?" at bounding box center [540, 350] width 19 height 19
click at [536, 355] on input "iFood Maior plataforma de delivery do [GEOGRAPHIC_DATA]" at bounding box center [536, 361] width 12 height 12
radio input "true"
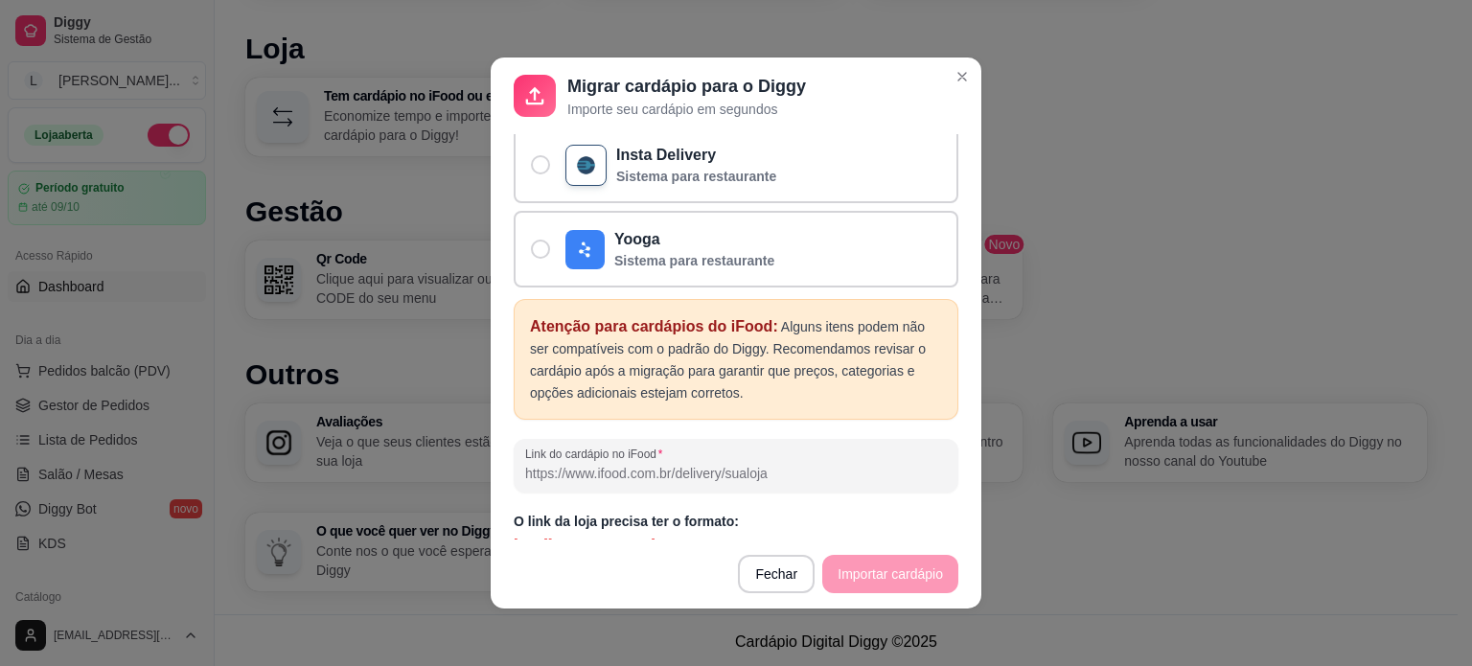
scroll to position [4, 0]
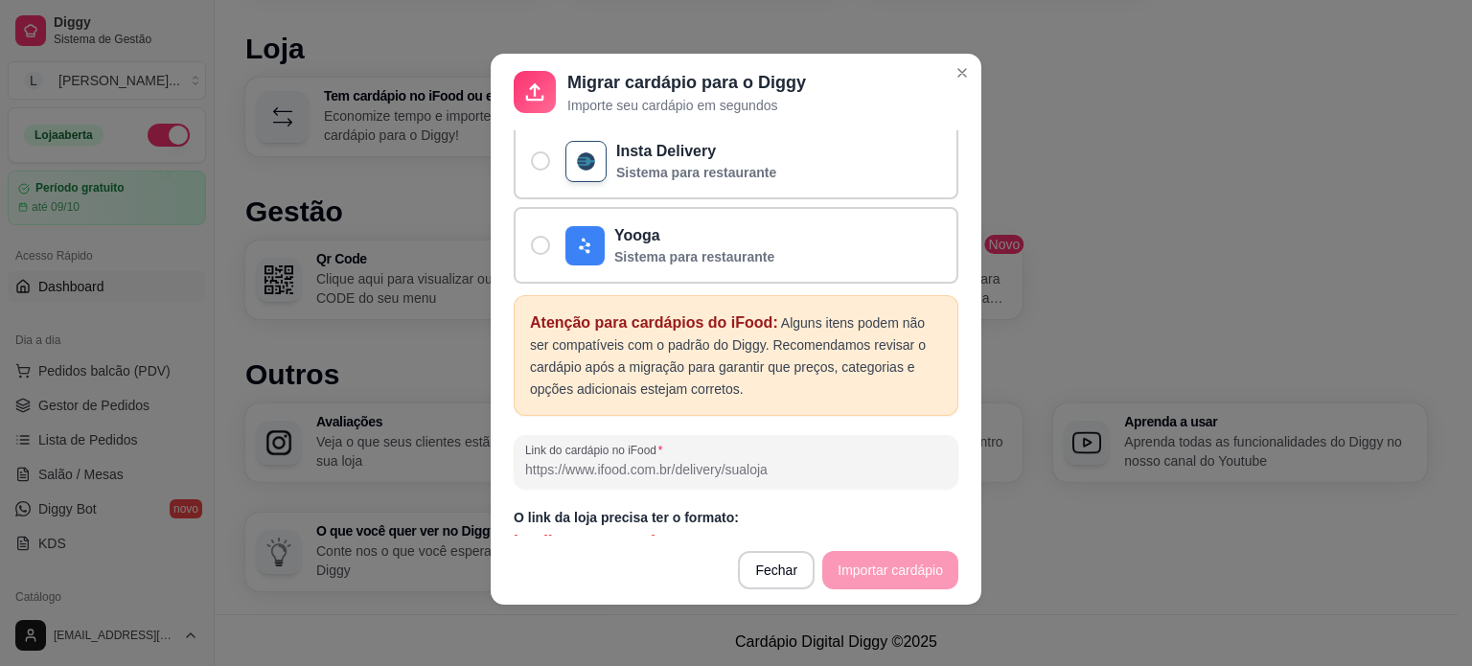
click at [881, 559] on footer "Fechar Importar cardápio" at bounding box center [736, 570] width 491 height 69
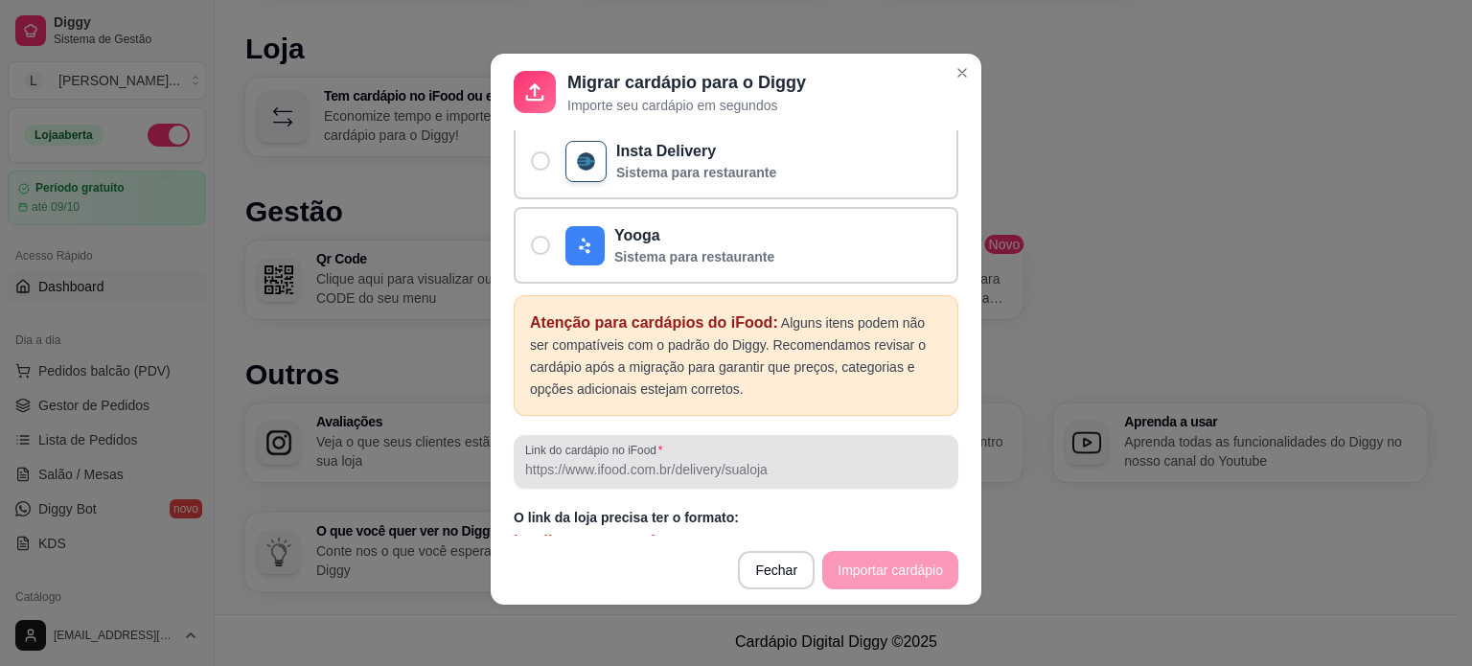
click at [525, 460] on input "Link do cardápio no iFood" at bounding box center [736, 469] width 422 height 19
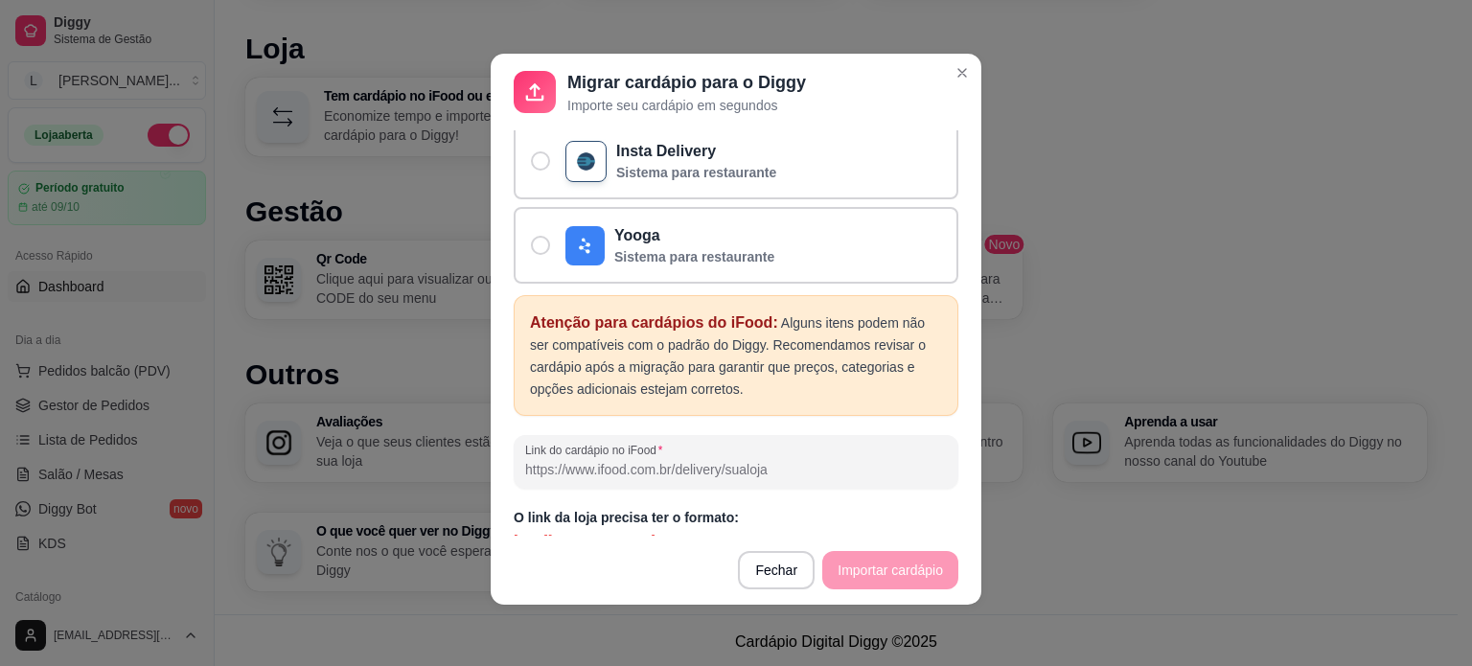
click at [595, 443] on div at bounding box center [736, 462] width 422 height 38
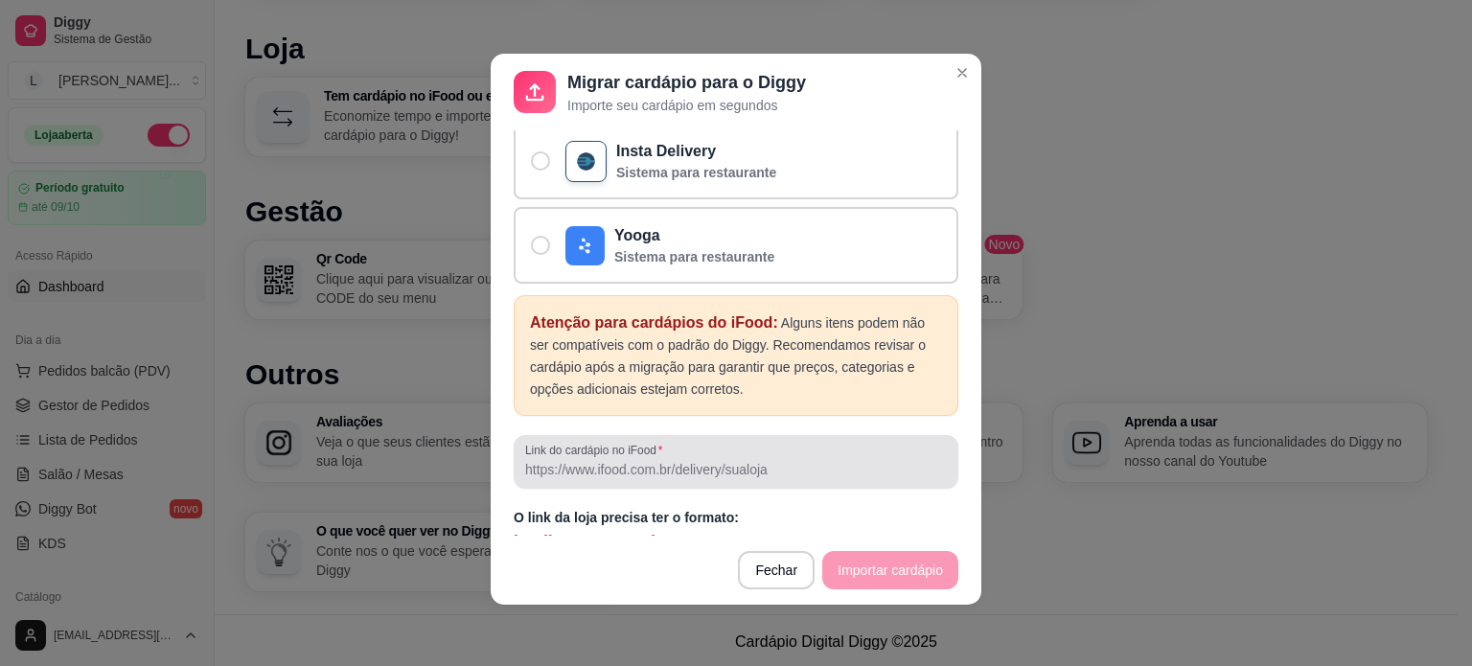
drag, startPoint x: 594, startPoint y: 436, endPoint x: 548, endPoint y: 451, distance: 48.5
click at [546, 460] on input "Link do cardápio no iFood" at bounding box center [736, 469] width 422 height 19
click at [541, 442] on label "Link do cardápio no iFood" at bounding box center [597, 450] width 144 height 16
click at [541, 460] on input "Link do cardápio no iFood" at bounding box center [736, 469] width 422 height 19
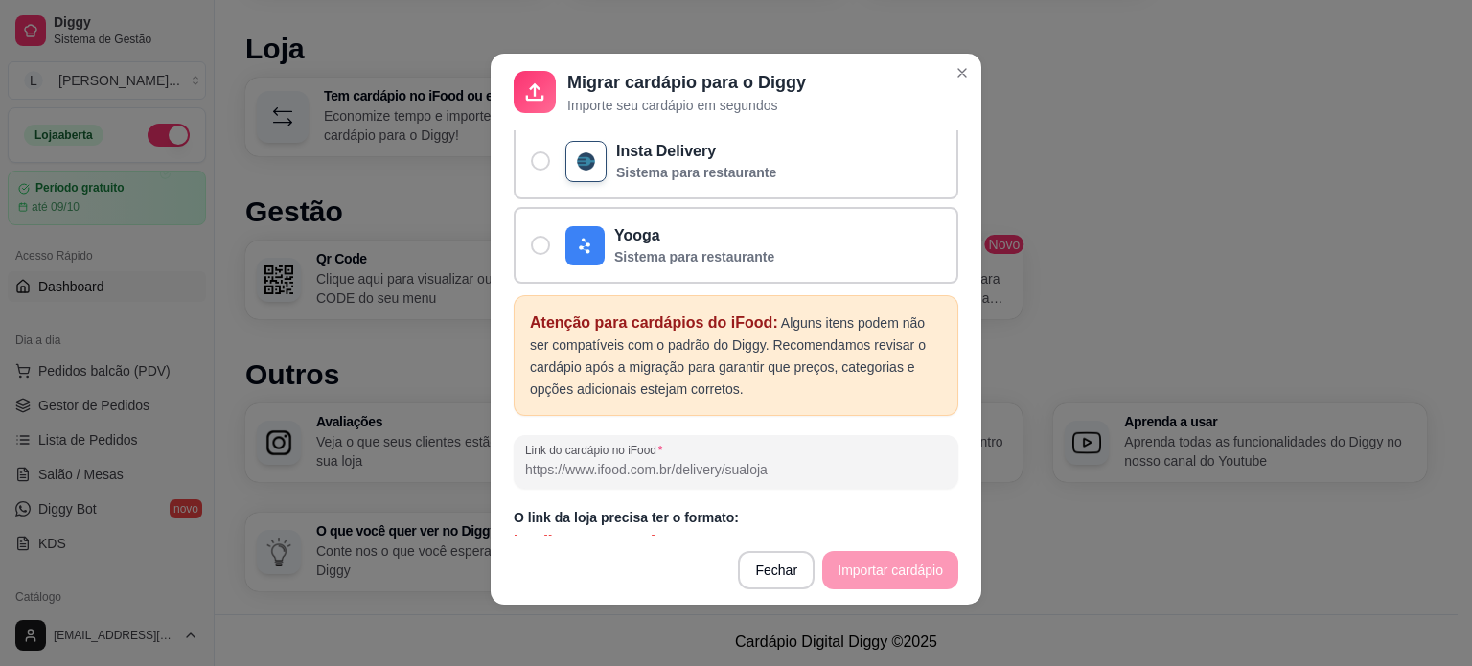
click at [573, 531] on p "[URL][DOMAIN_NAME]" at bounding box center [736, 540] width 445 height 19
click at [574, 531] on p "[URL][DOMAIN_NAME]" at bounding box center [736, 540] width 445 height 19
click at [579, 531] on p "[URL][DOMAIN_NAME]" at bounding box center [736, 540] width 445 height 19
click at [725, 508] on div "O link da loja precisa ter o formato: [URL][DOMAIN_NAME]" at bounding box center [736, 529] width 445 height 42
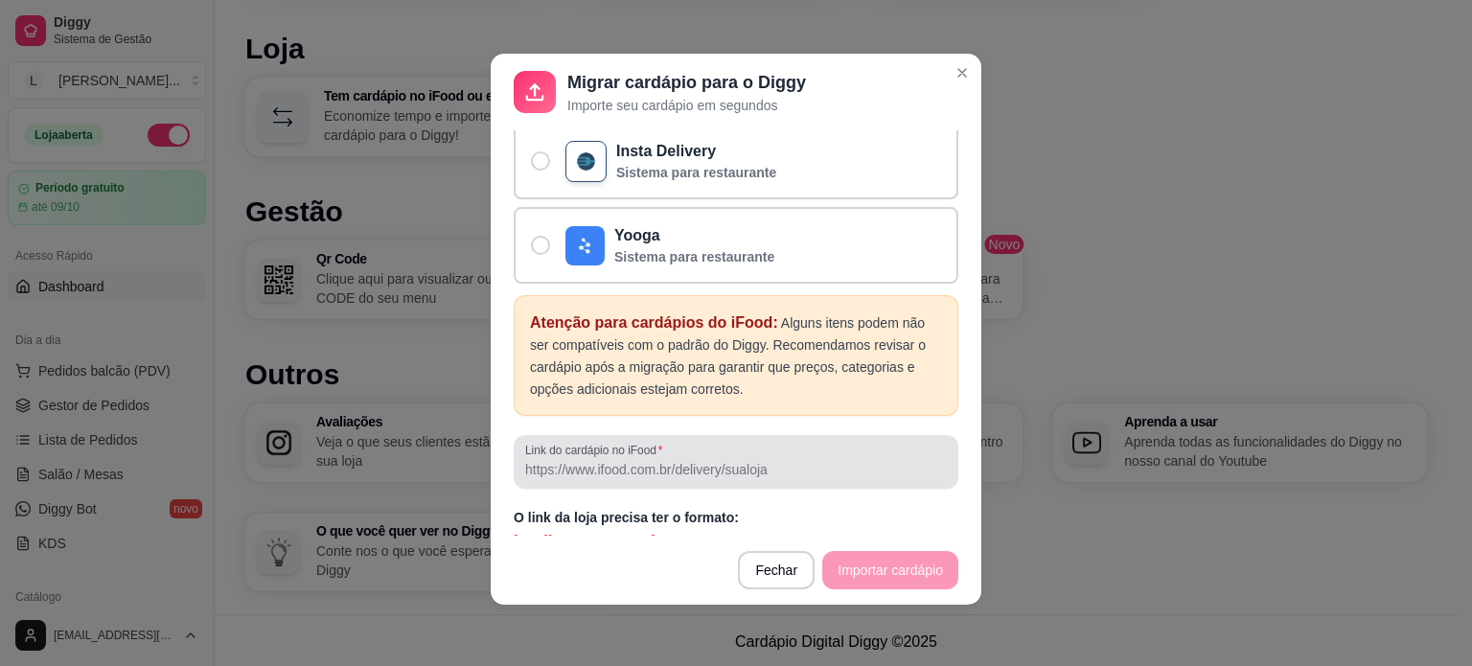
click at [563, 460] on input "Link do cardápio no iFood" at bounding box center [736, 469] width 422 height 19
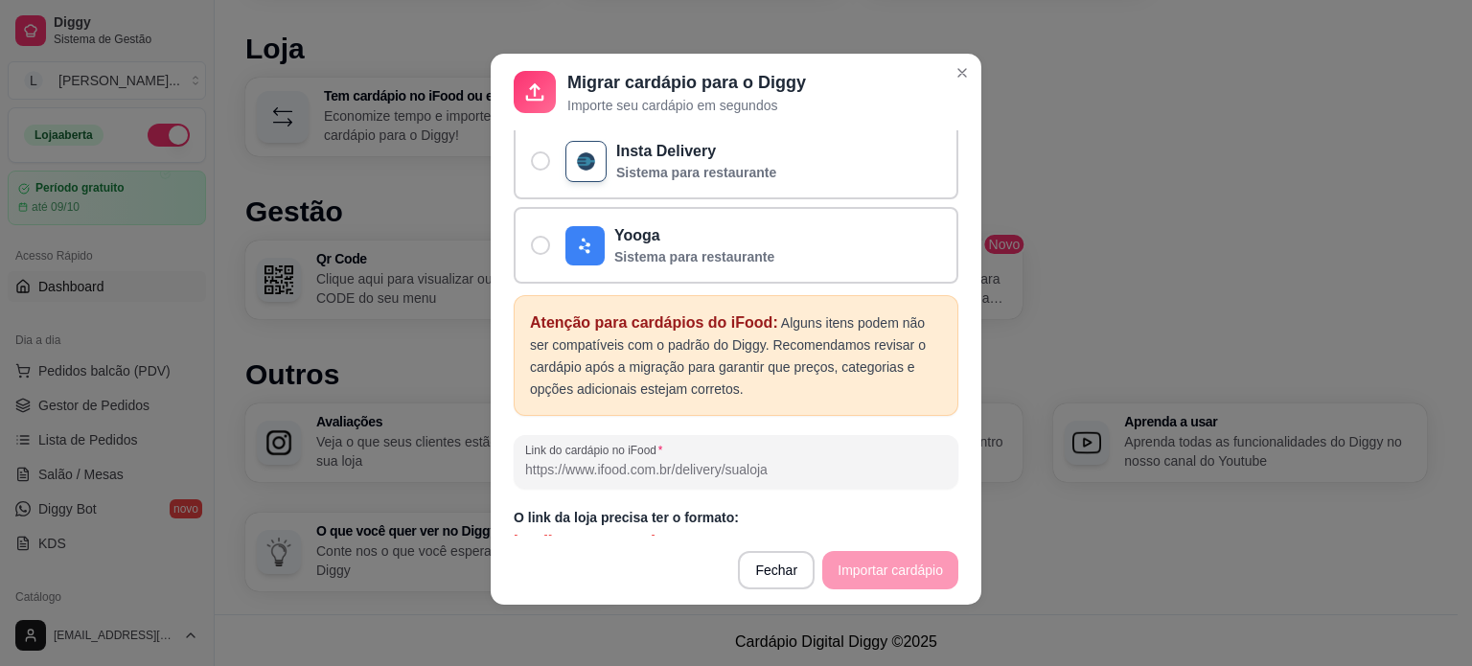
paste input "f36fd1b0-5aa7-4a4d-87a9-ef546ecc6bec"
type input "f36fd1b0-5aa7-4a4d-87a9-ef546ecc6bec"
drag, startPoint x: 768, startPoint y: 444, endPoint x: 473, endPoint y: 447, distance: 295.2
click at [473, 447] on div "Migrar cardápio para o Diggy Importe seu cardápio em segundos Atenção Serão cop…" at bounding box center [736, 333] width 1472 height 666
click at [578, 460] on input "Link do cardápio no iFood" at bounding box center [736, 469] width 422 height 19
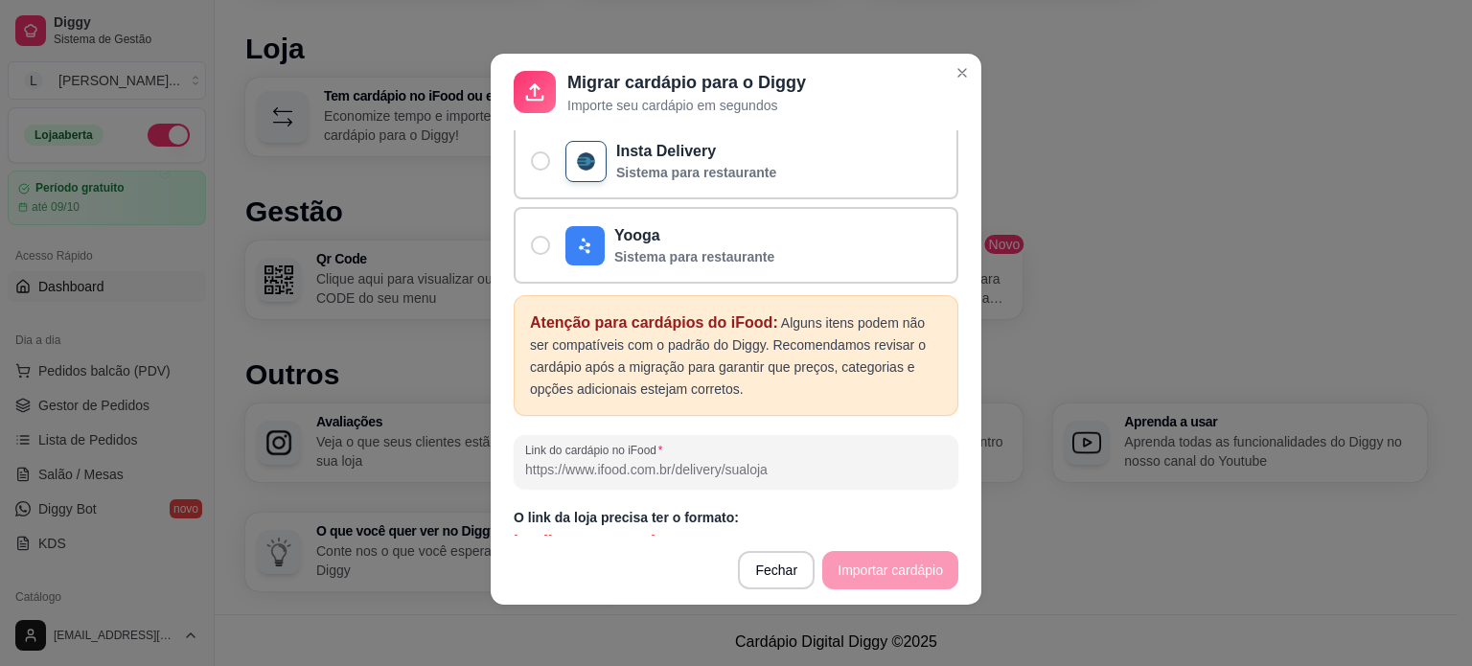
paste input "[URL][DOMAIN_NAME][PERSON_NAME]"
type input "[URL][DOMAIN_NAME][PERSON_NAME]"
click at [886, 579] on button "Importar cardápio" at bounding box center [890, 570] width 136 height 38
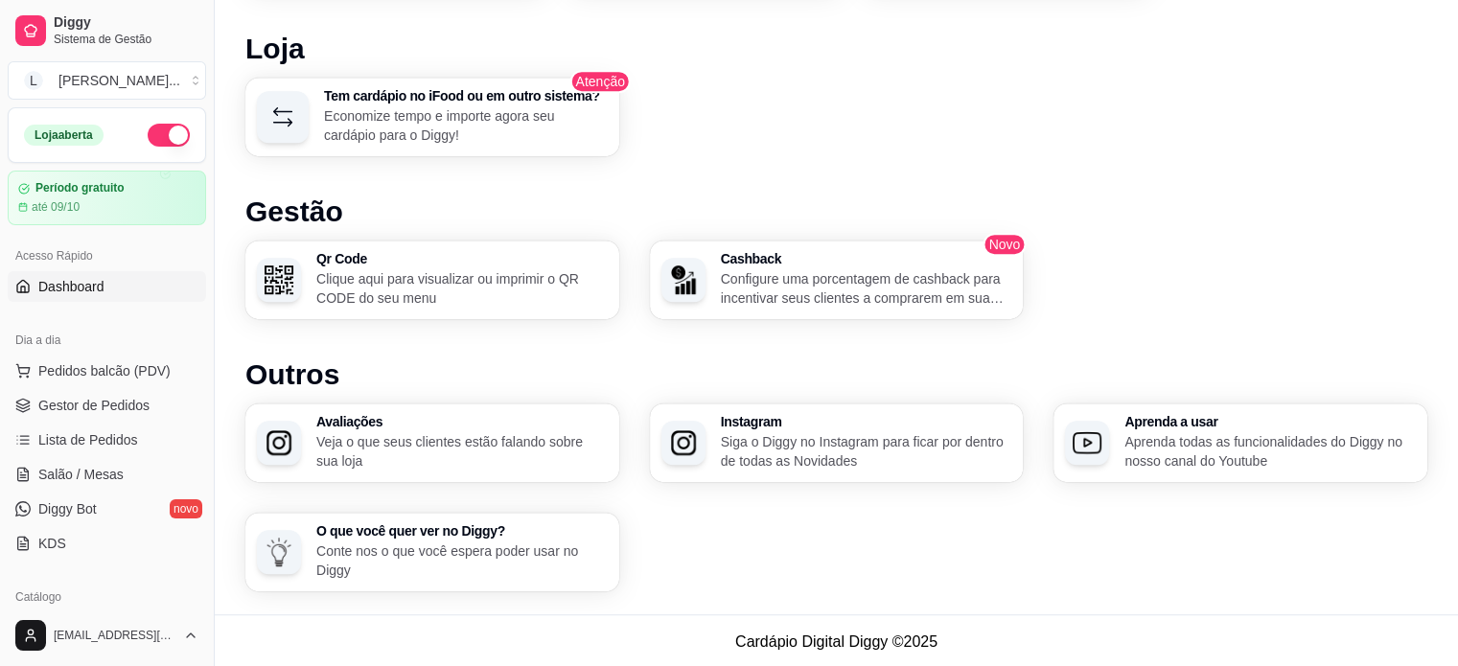
scroll to position [1154, 0]
click at [458, 110] on p "Economize tempo e importe agora seu cardápio para o Diggy!" at bounding box center [464, 124] width 275 height 37
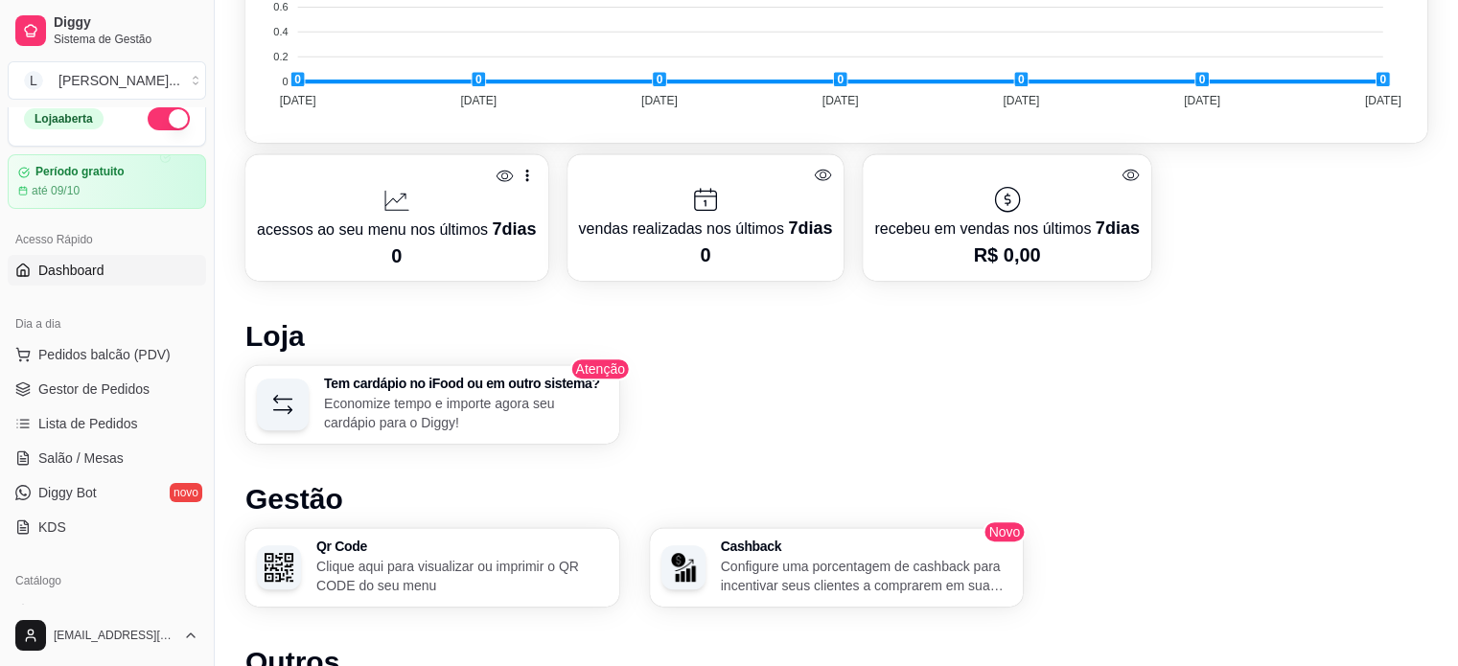
scroll to position [0, 0]
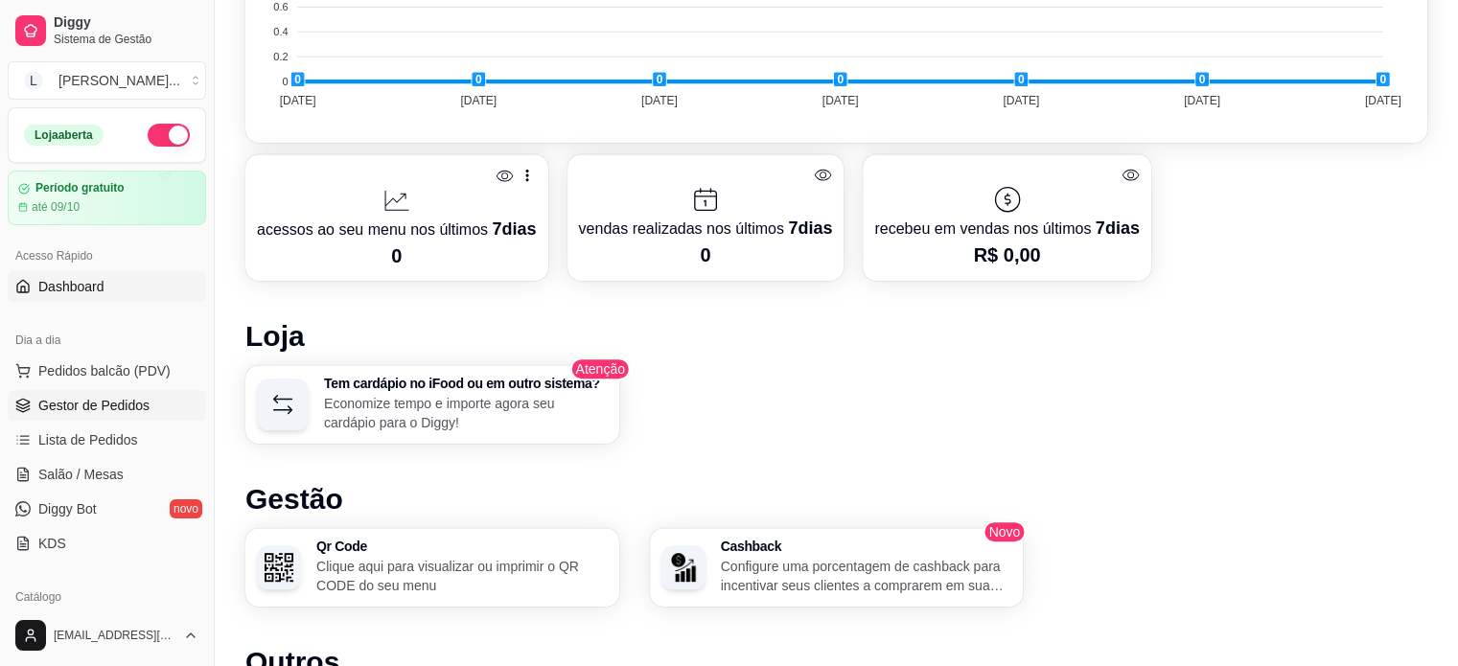
click at [83, 404] on span "Gestor de Pedidos" at bounding box center [93, 405] width 111 height 19
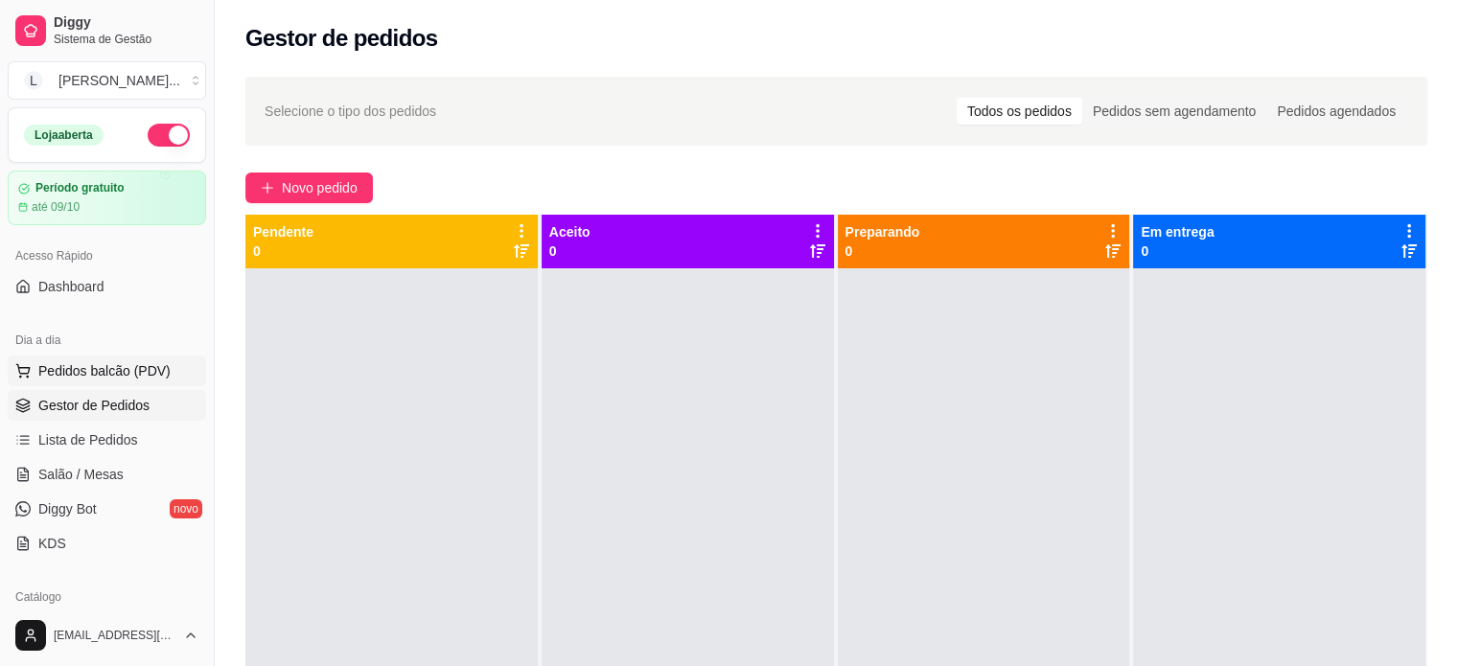
click at [107, 363] on span "Pedidos balcão (PDV)" at bounding box center [104, 370] width 132 height 19
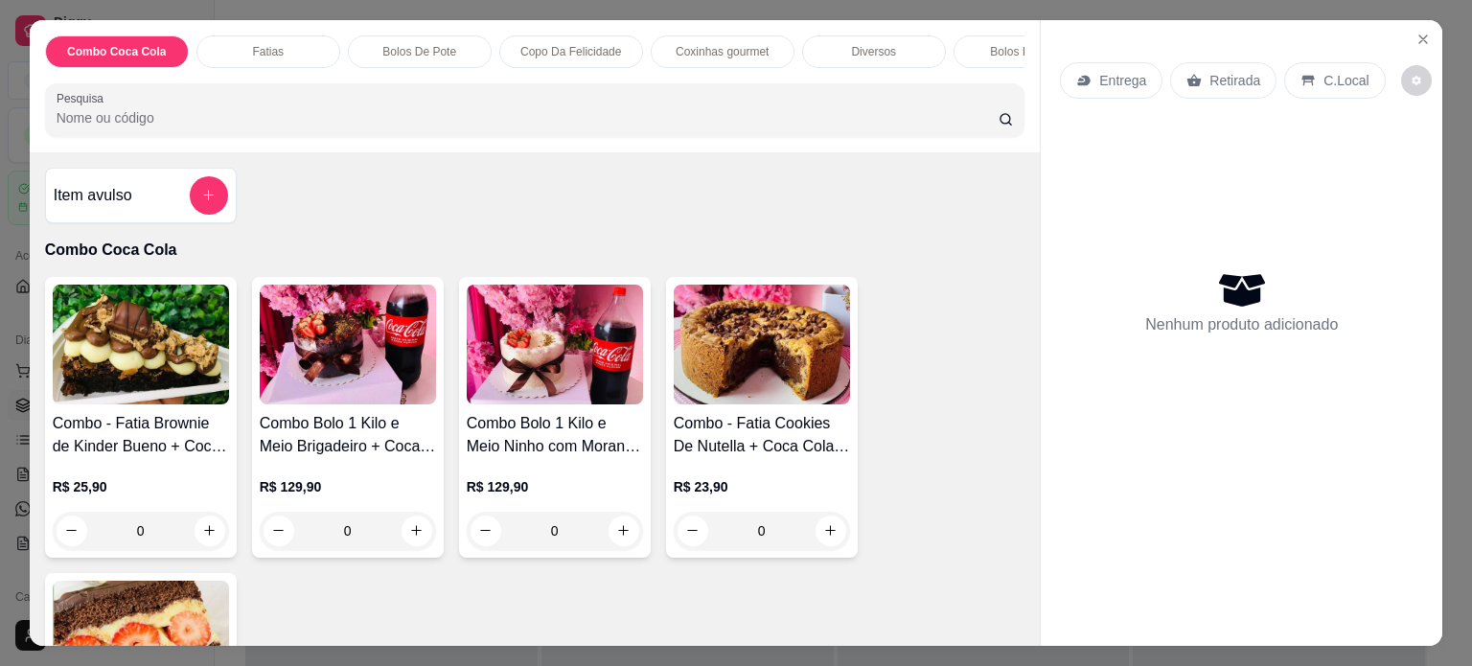
click at [234, 35] on div "Fatias" at bounding box center [268, 51] width 144 height 33
click at [398, 49] on p "Bolos De Pote" at bounding box center [419, 51] width 74 height 15
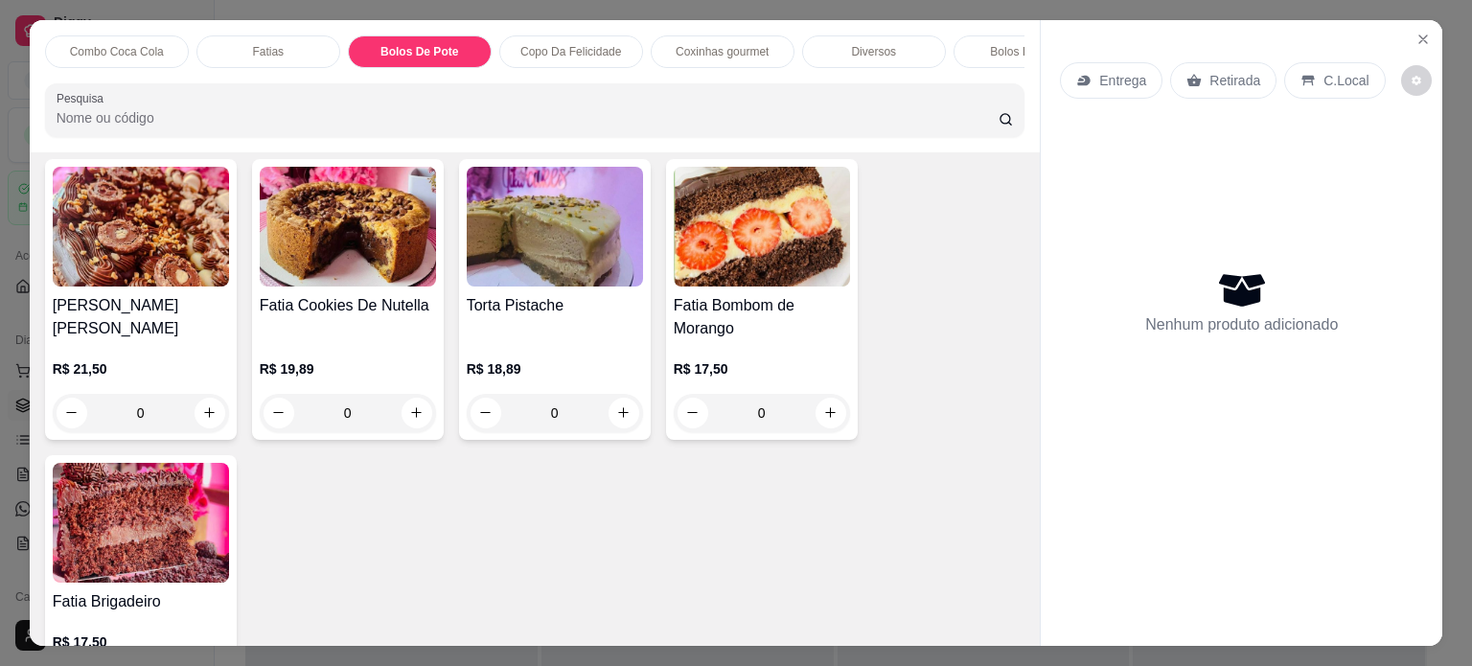
click at [737, 44] on p "Coxinhas gourmet" at bounding box center [722, 51] width 93 height 15
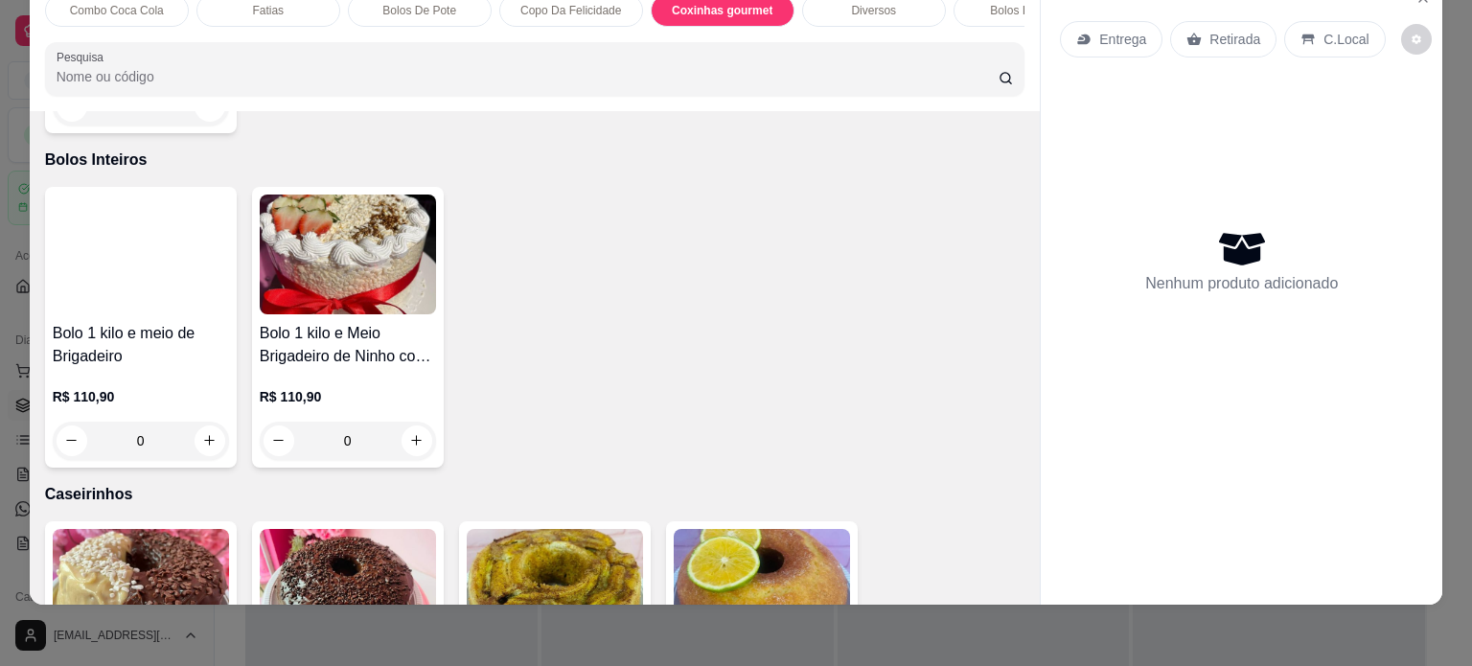
scroll to position [3448, 0]
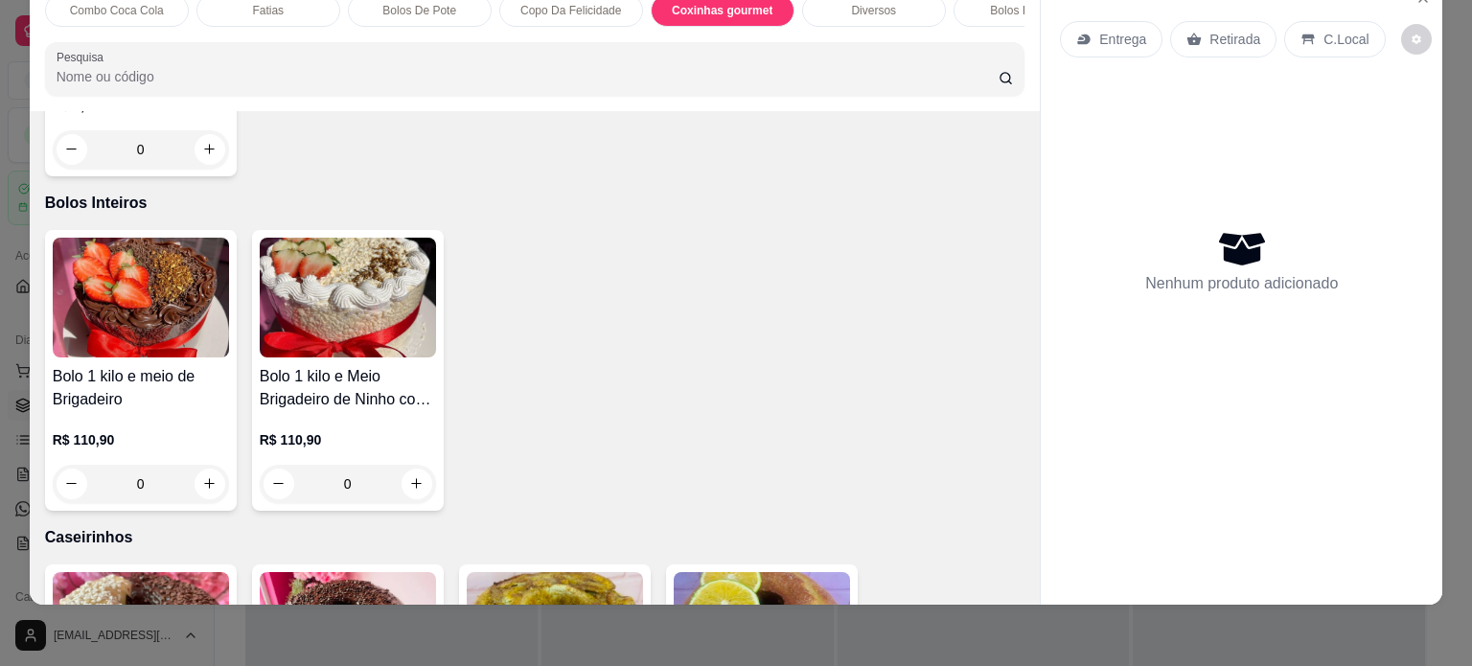
click at [1093, 21] on div "Entrega" at bounding box center [1111, 39] width 103 height 36
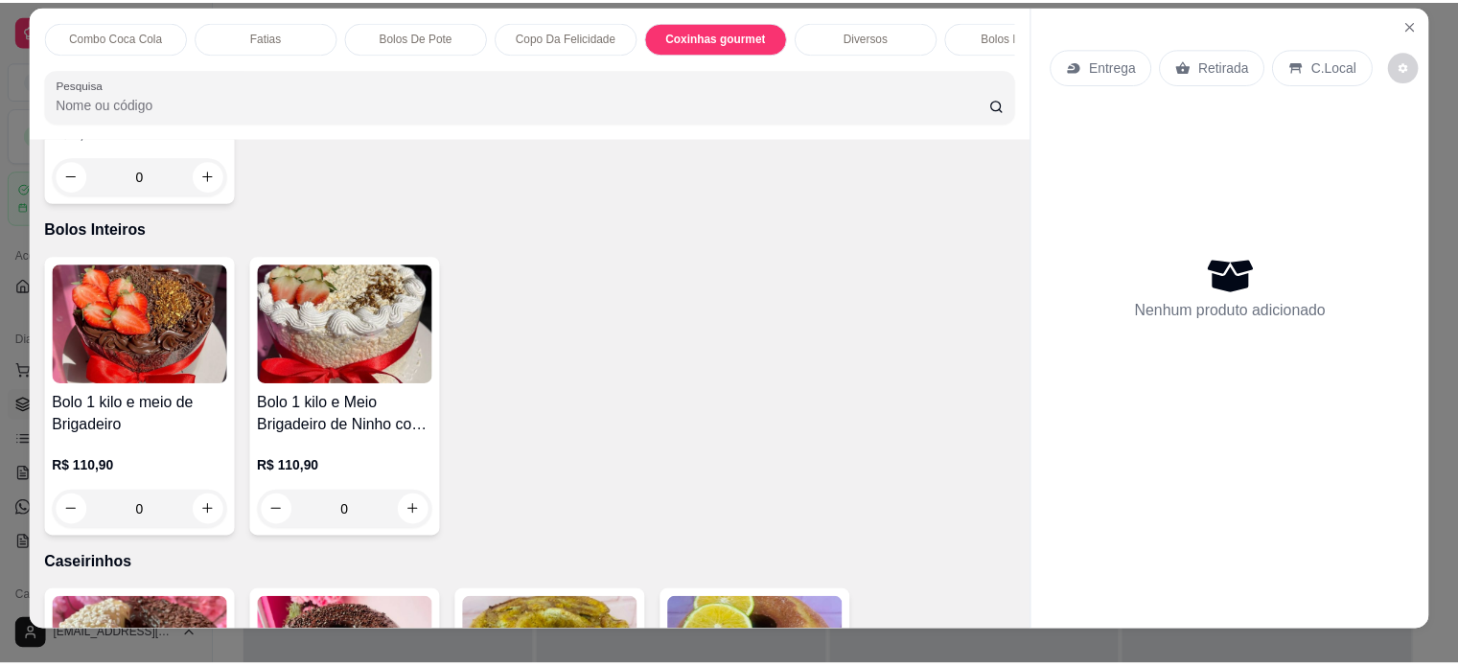
scroll to position [0, 0]
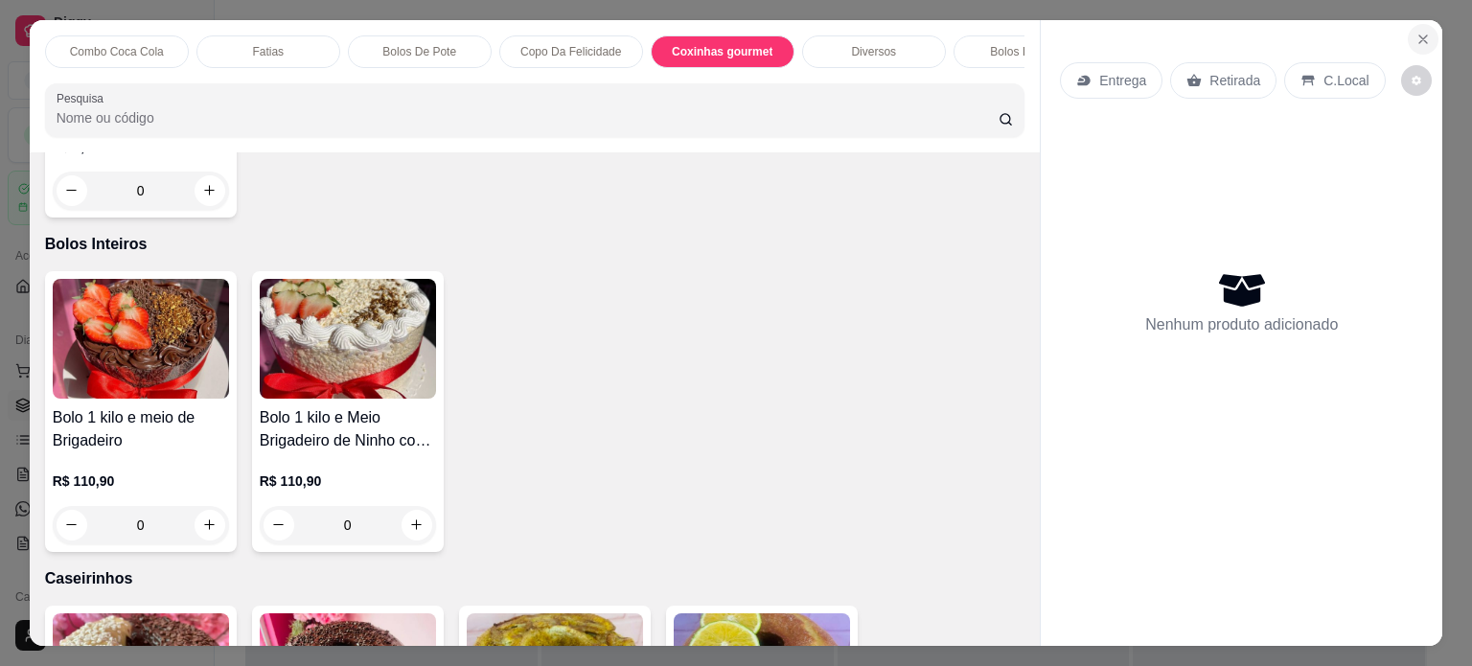
click at [1416, 32] on icon "Close" at bounding box center [1423, 39] width 15 height 15
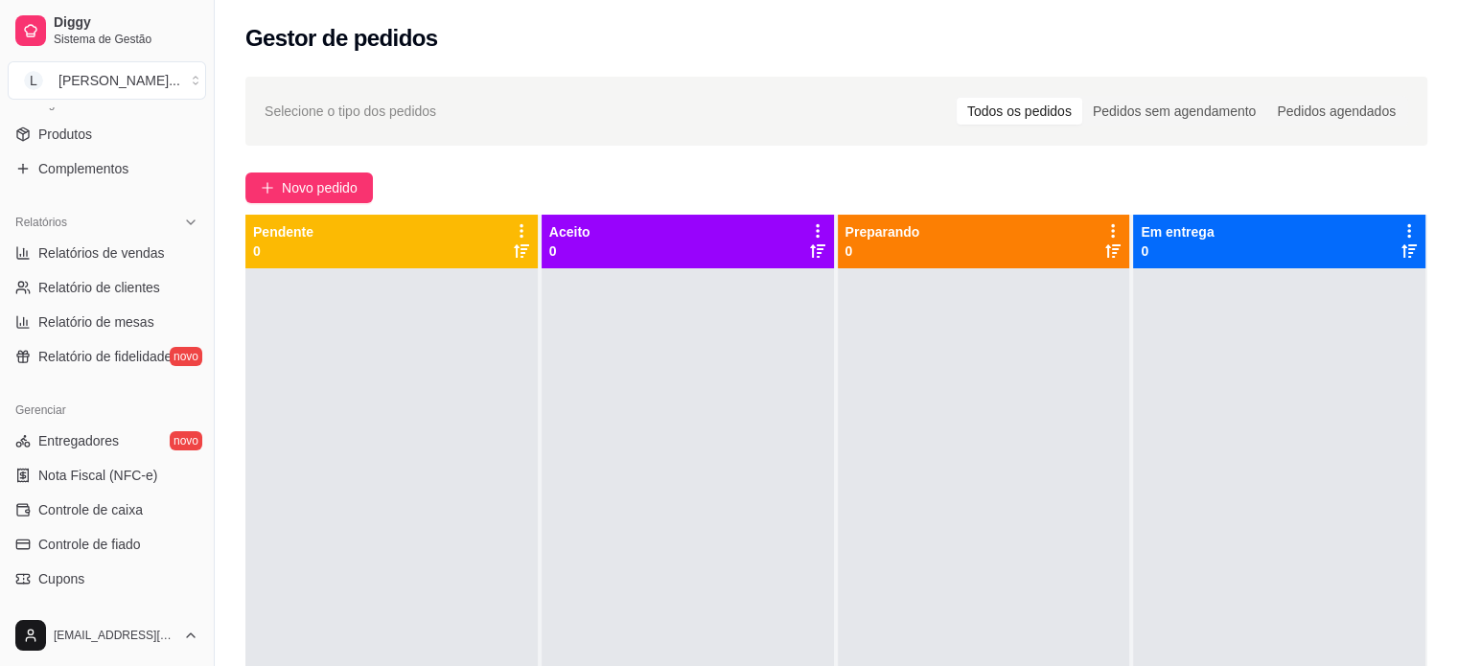
scroll to position [524, 0]
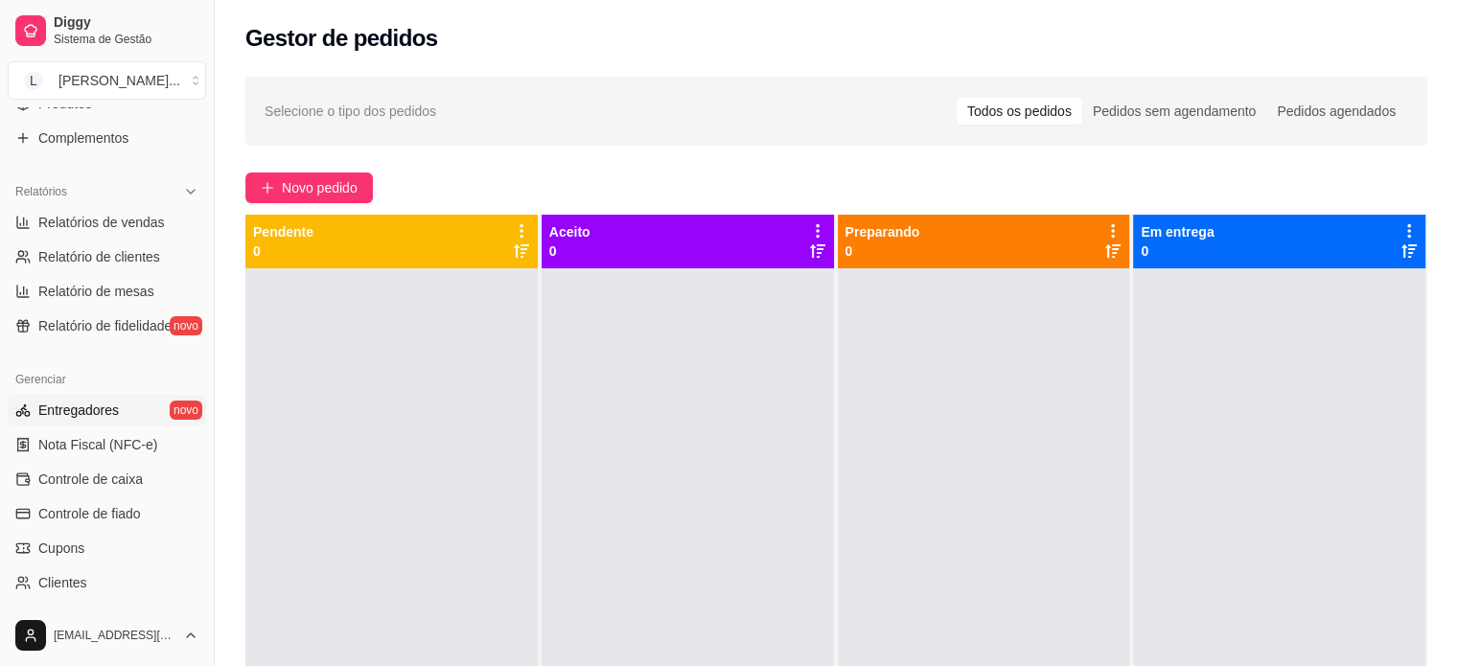
click at [104, 411] on span "Entregadores" at bounding box center [78, 410] width 81 height 19
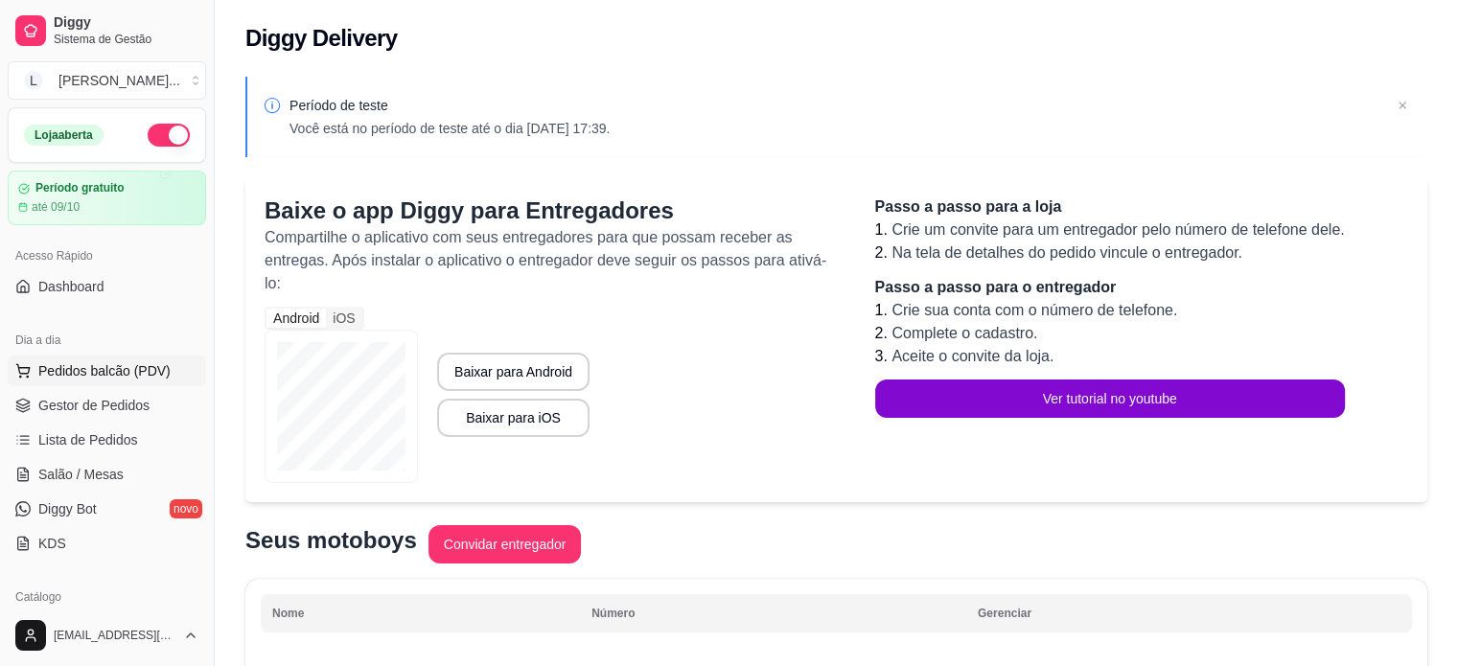
click at [75, 365] on span "Pedidos balcão (PDV)" at bounding box center [104, 370] width 132 height 19
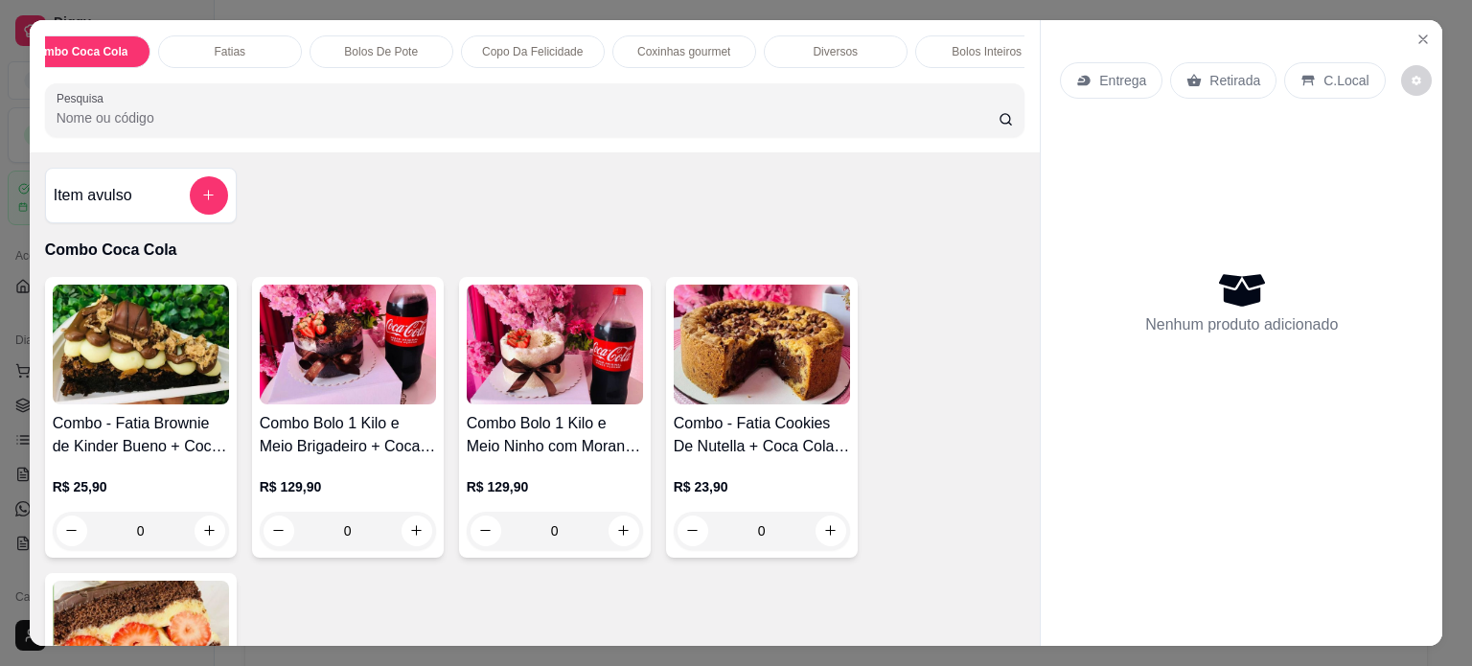
scroll to position [0, 77]
click at [905, 35] on div "Bolos Inteiros" at bounding box center [949, 51] width 144 height 33
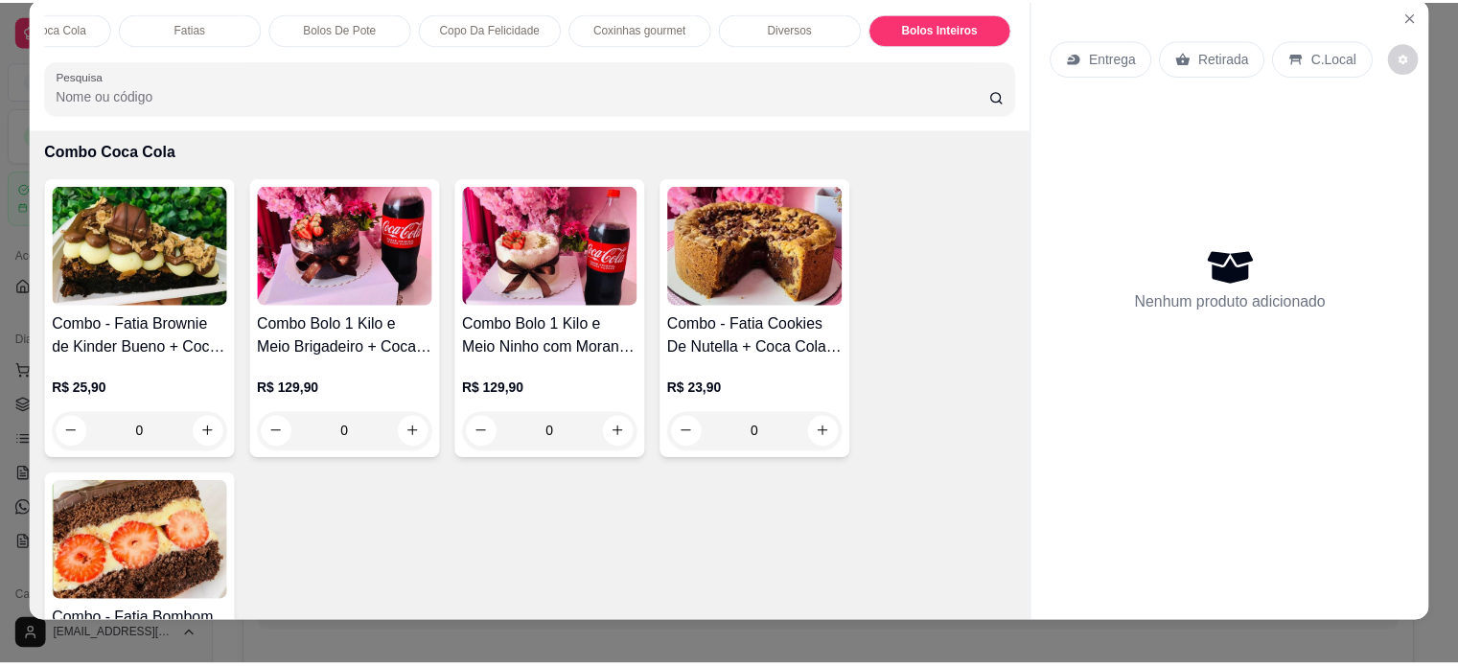
scroll to position [0, 0]
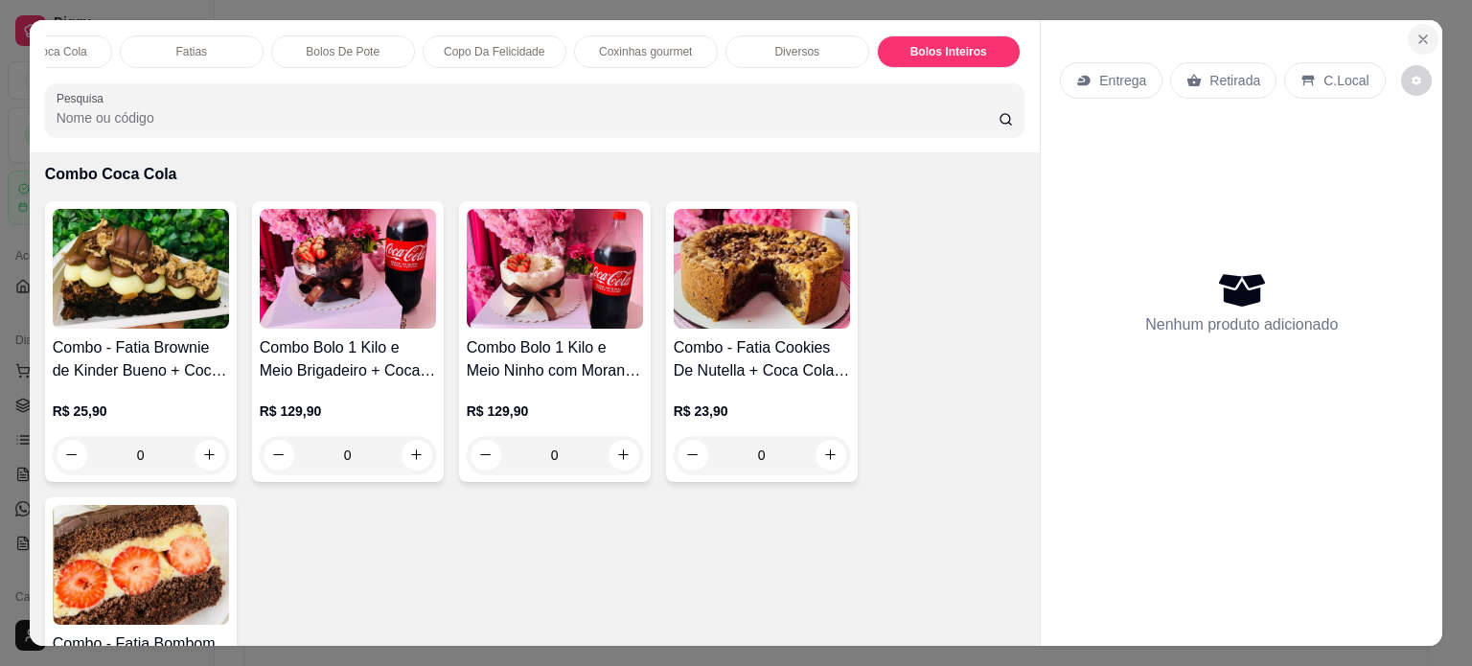
click at [1420, 35] on icon "Close" at bounding box center [1424, 39] width 8 height 8
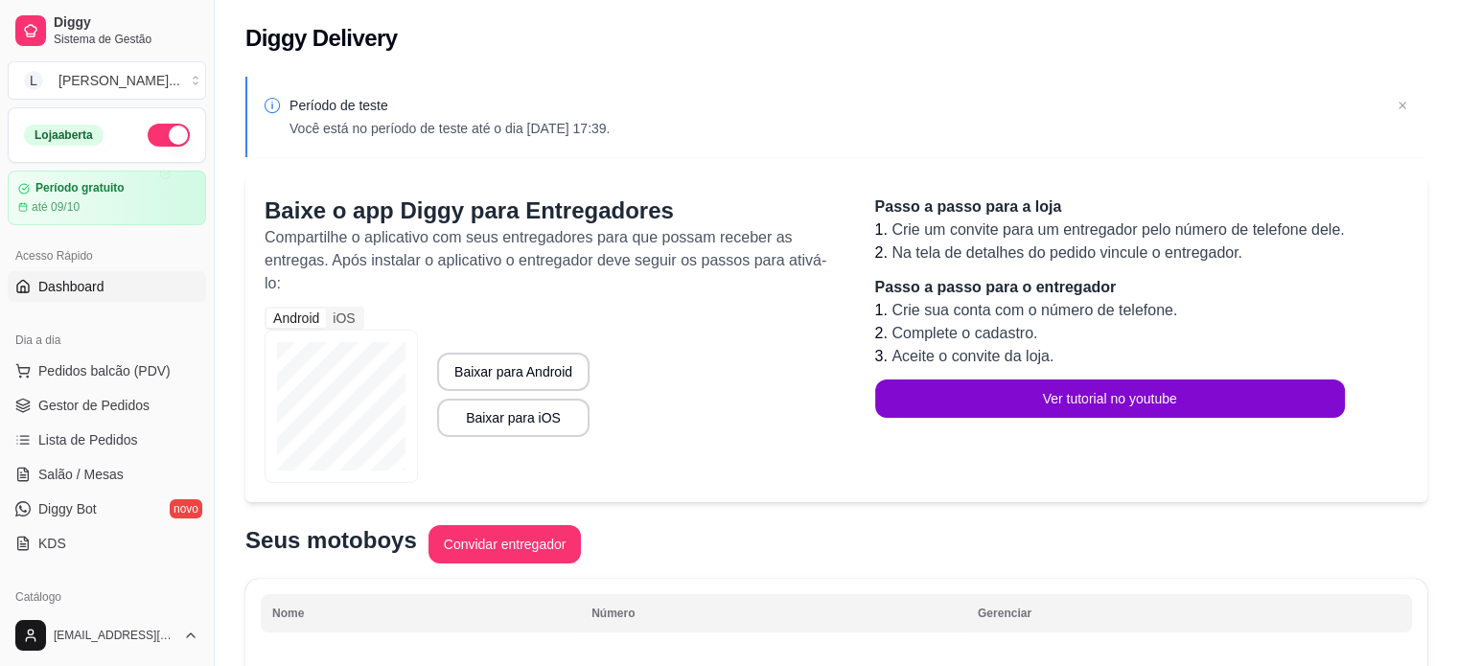
click at [87, 289] on span "Dashboard" at bounding box center [71, 286] width 66 height 19
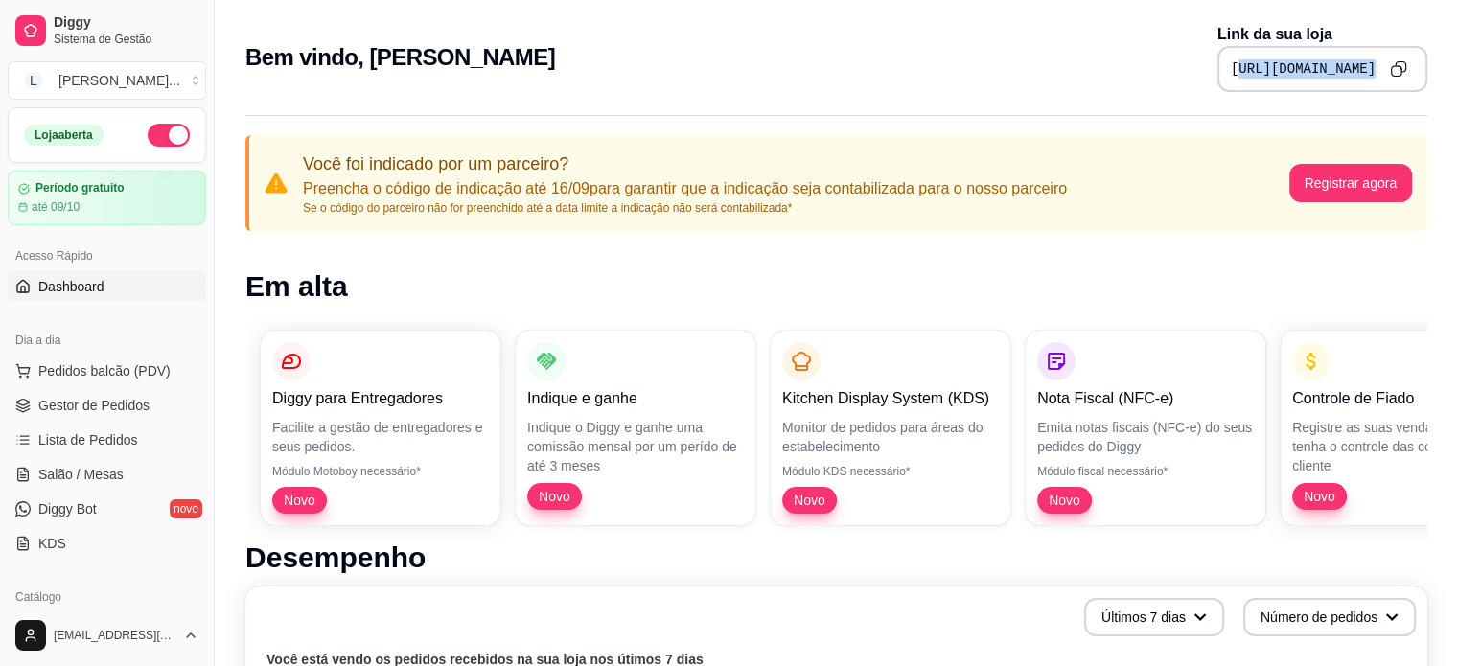
drag, startPoint x: 1062, startPoint y: 64, endPoint x: 1382, endPoint y: 53, distance: 320.3
click at [1382, 53] on div "[URL][DOMAIN_NAME]" at bounding box center [1322, 69] width 210 height 46
click at [1388, 63] on button "Copy to clipboard" at bounding box center [1398, 69] width 30 height 30
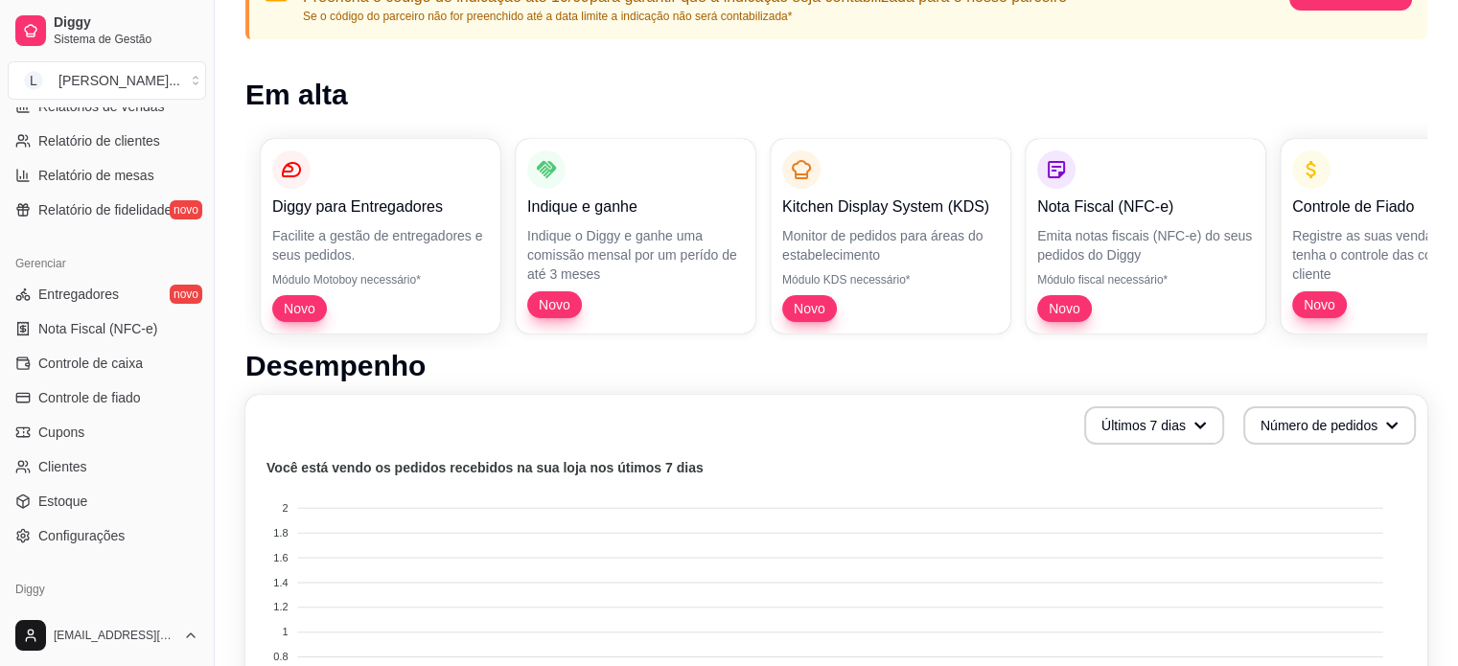
scroll to position [712, 0]
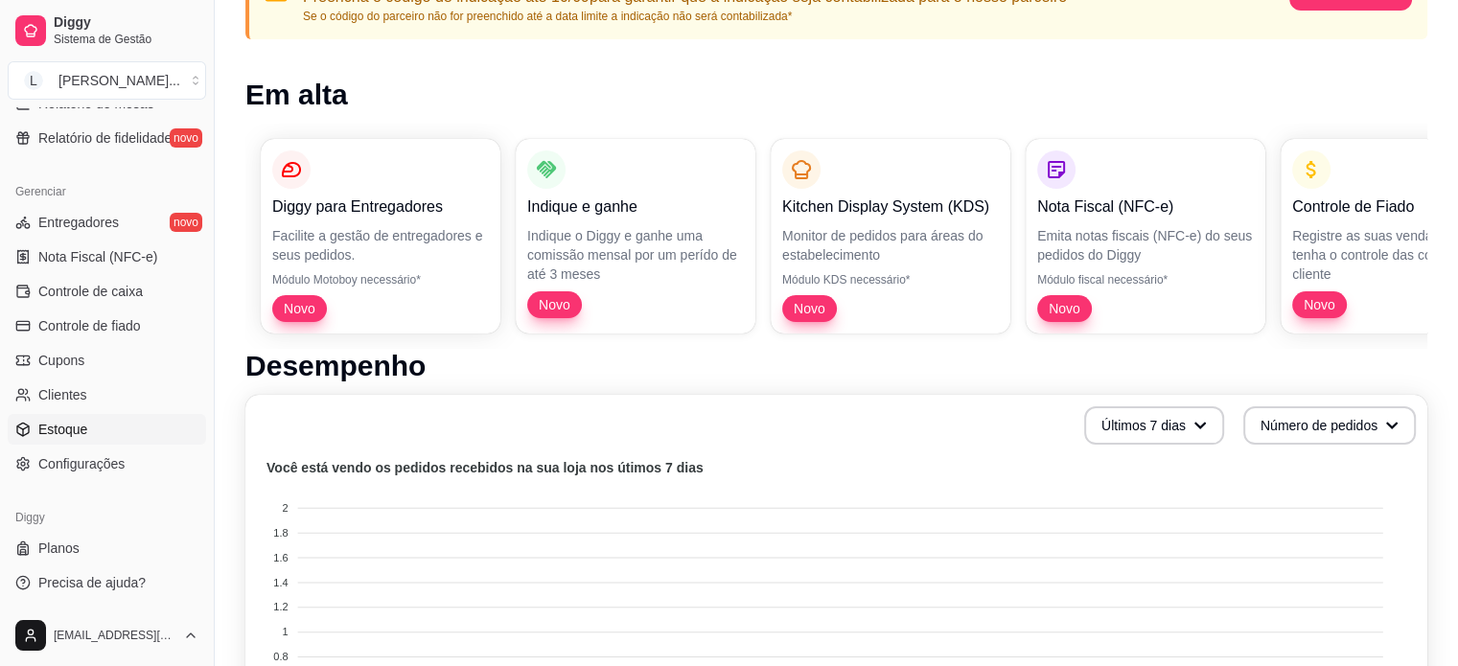
drag, startPoint x: 81, startPoint y: 425, endPoint x: 81, endPoint y: 439, distance: 14.4
click at [81, 425] on span "Estoque" at bounding box center [62, 429] width 49 height 19
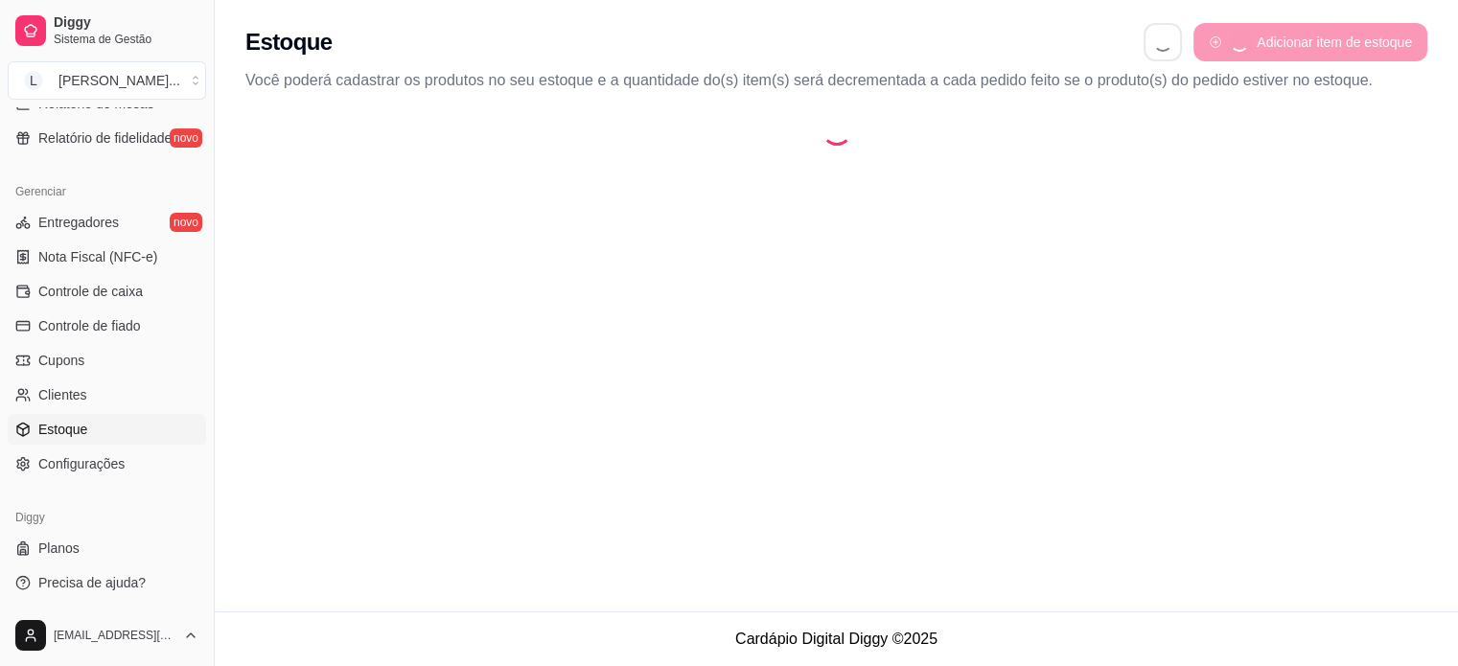
select select "QUANTITY_ORDER"
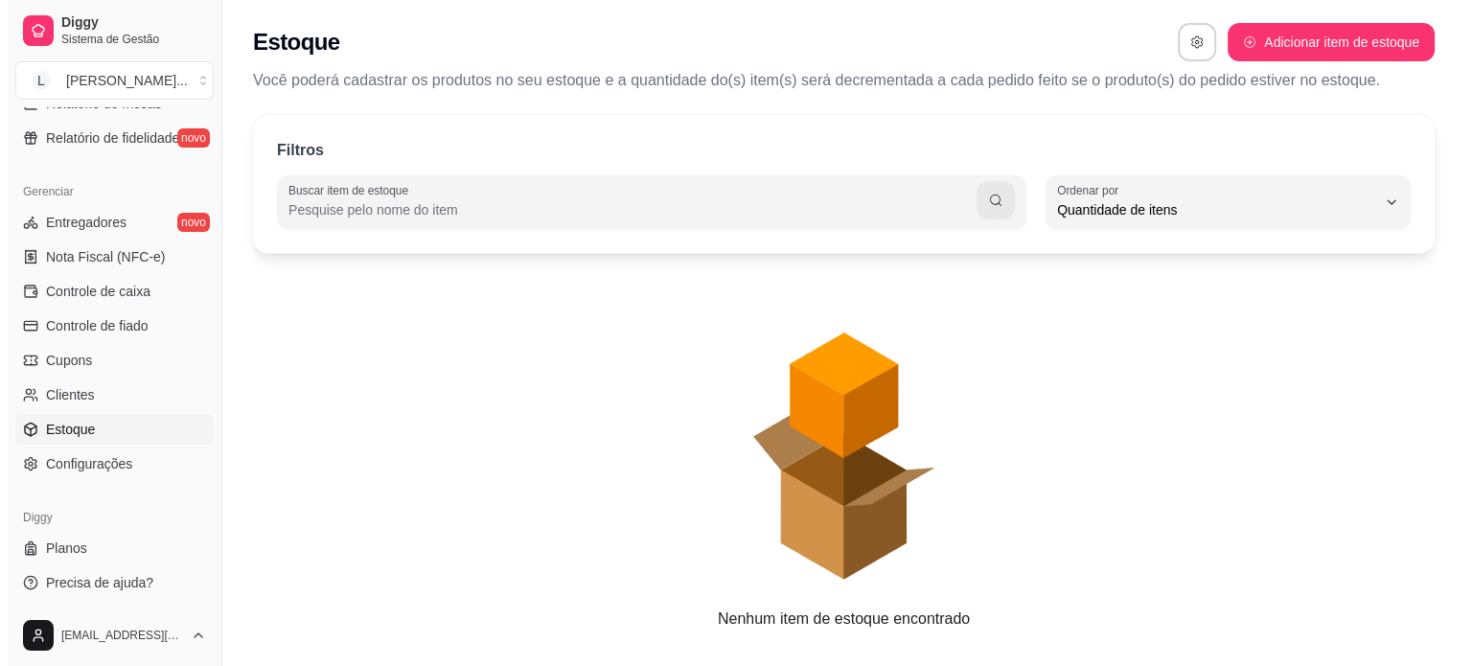
scroll to position [18, 0]
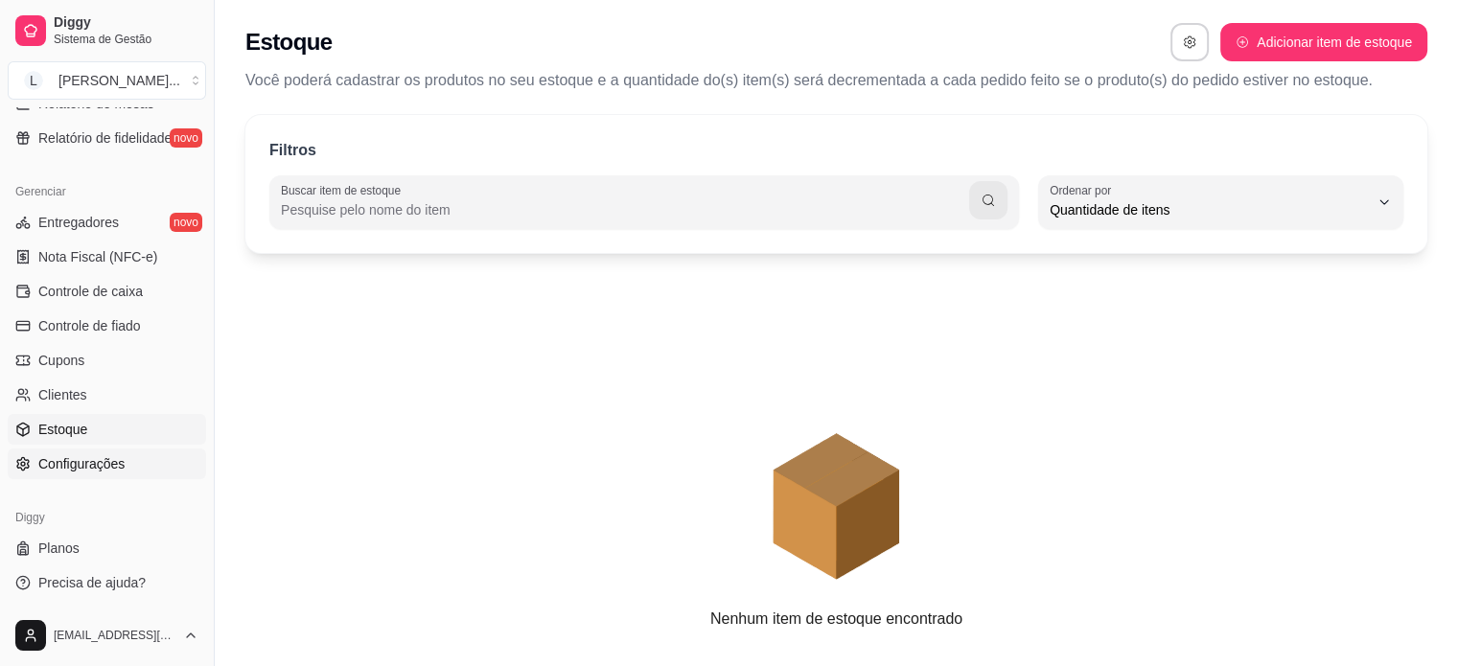
click at [122, 459] on span "Configurações" at bounding box center [81, 463] width 86 height 19
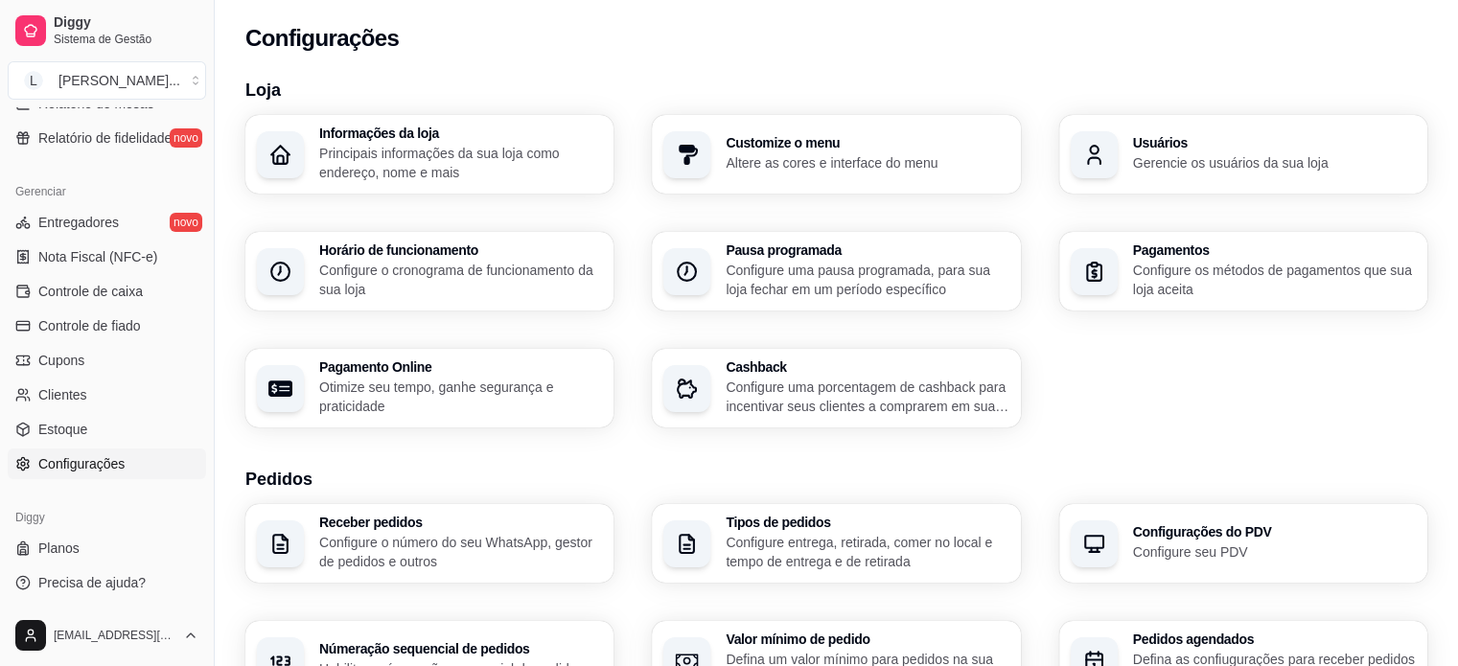
click at [815, 152] on div "Customize o menu Altere as cores e interface do menu" at bounding box center [867, 154] width 283 height 36
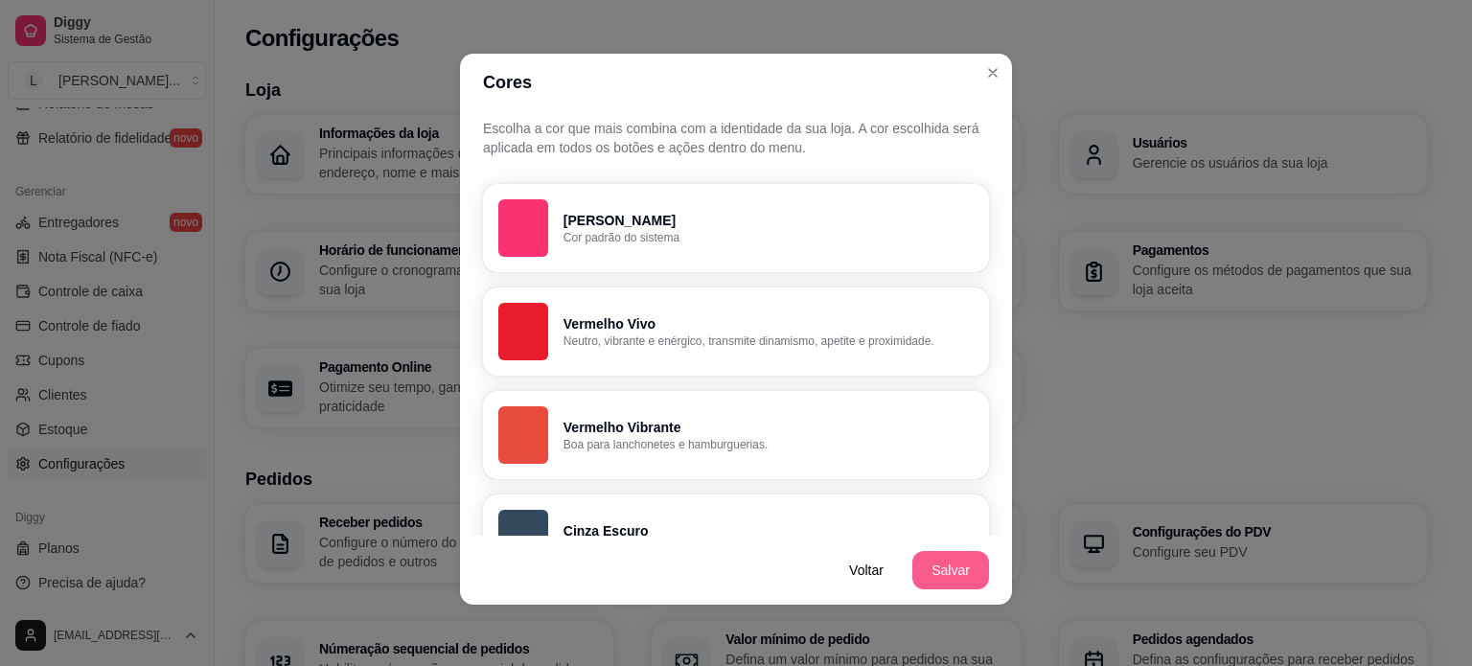
click at [931, 581] on button "Salvar" at bounding box center [950, 570] width 77 height 38
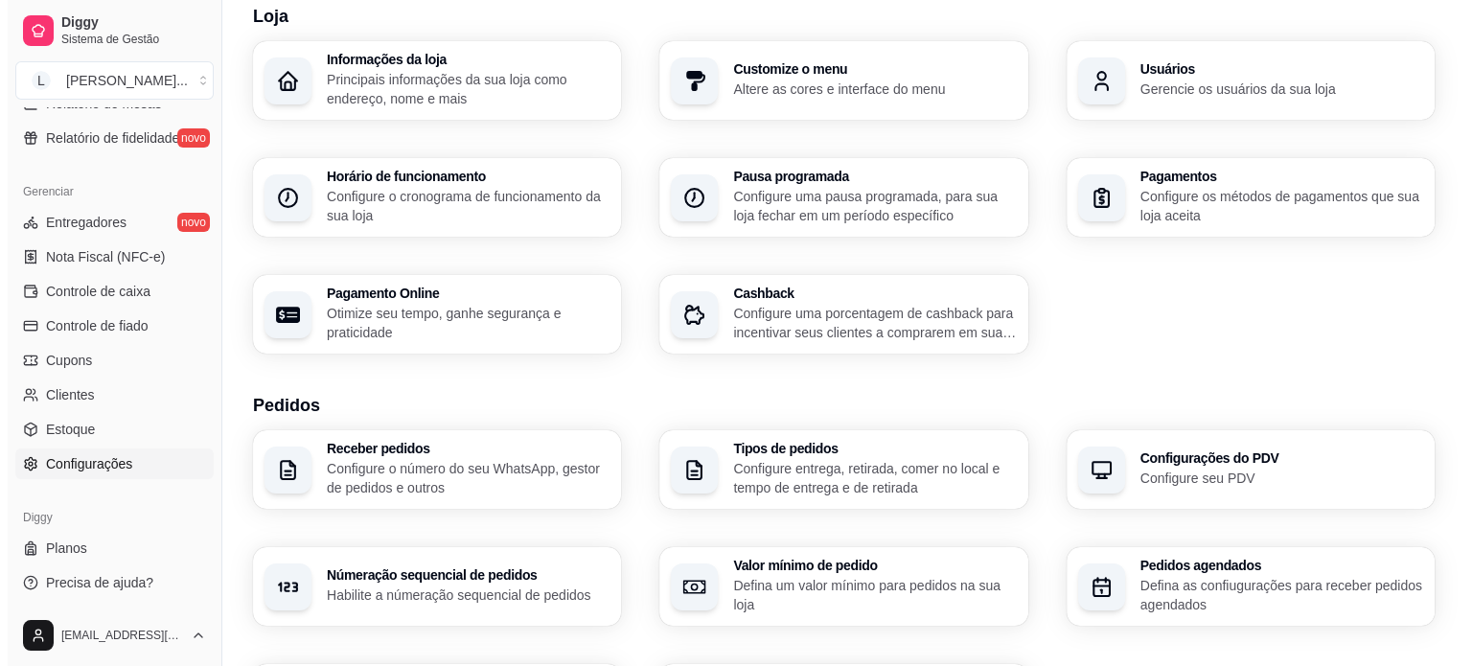
scroll to position [192, 0]
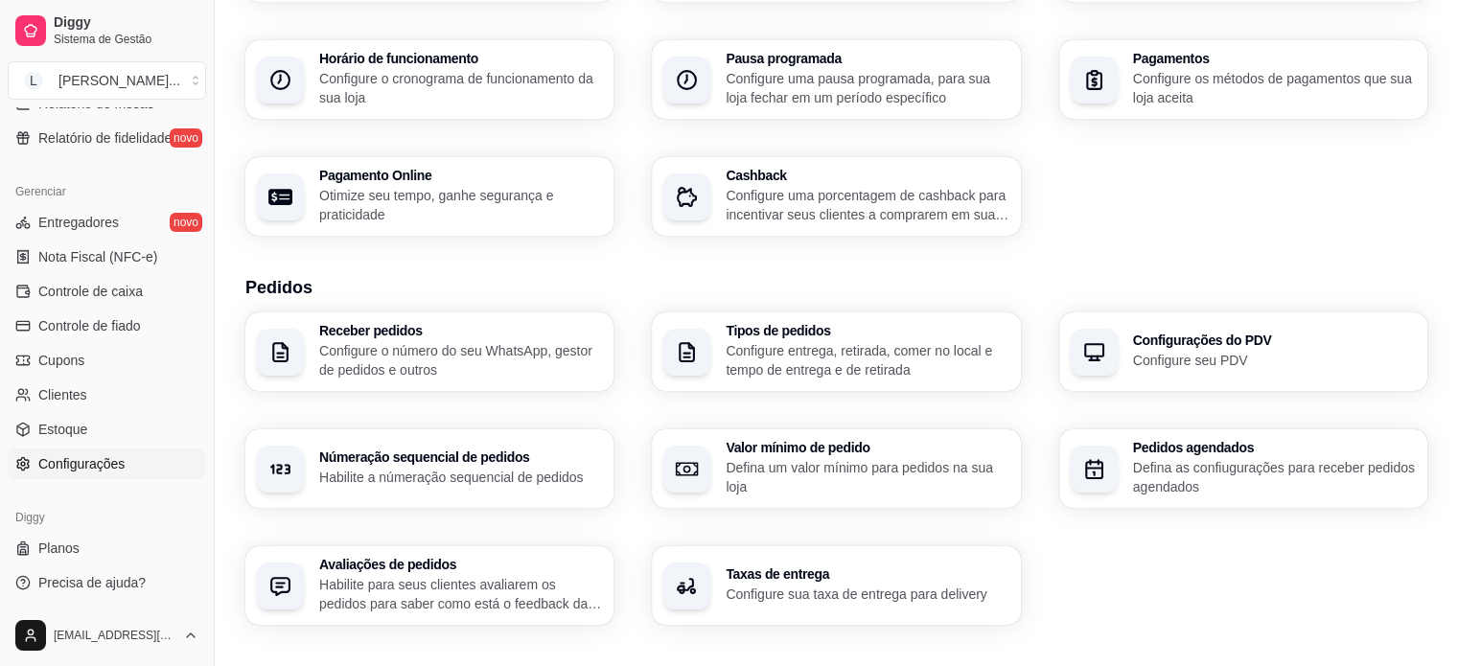
click at [790, 612] on div "Taxas de entrega Configure sua taxa de entrega para delivery" at bounding box center [836, 585] width 368 height 79
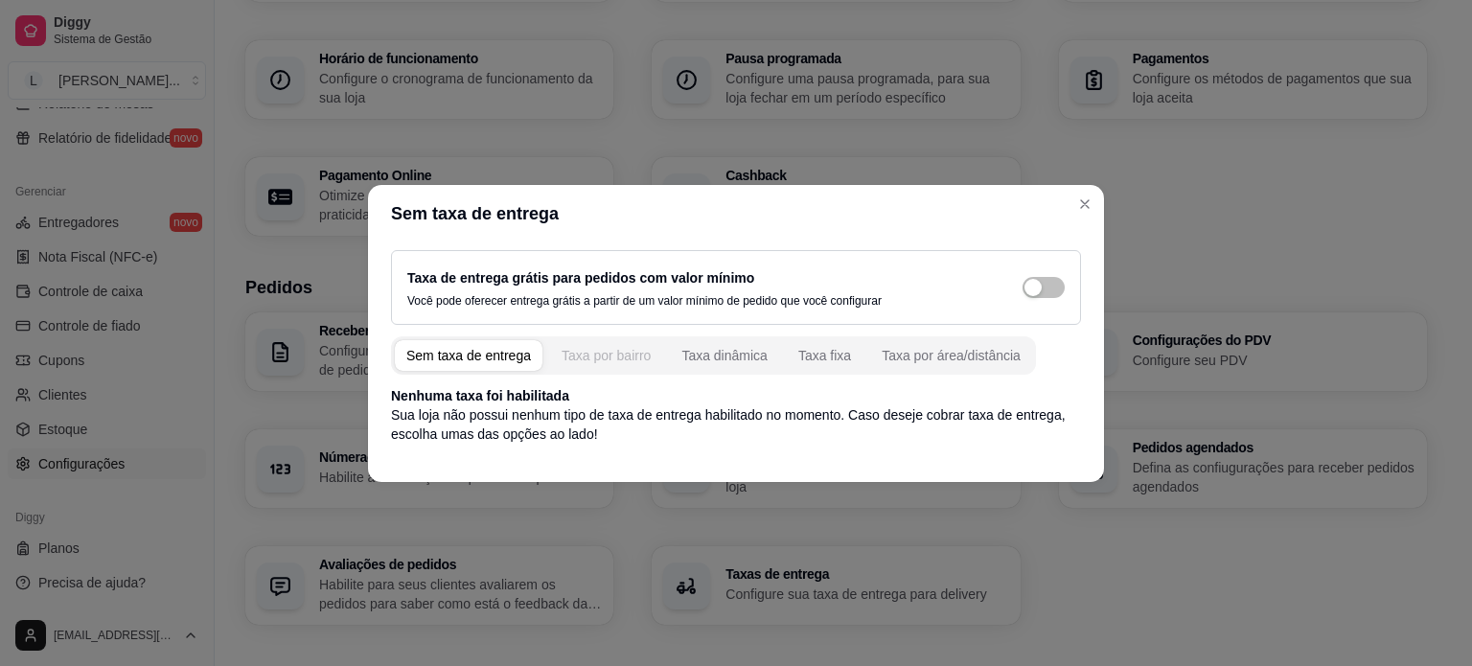
click at [605, 364] on button "Taxa por bairro" at bounding box center [606, 355] width 112 height 31
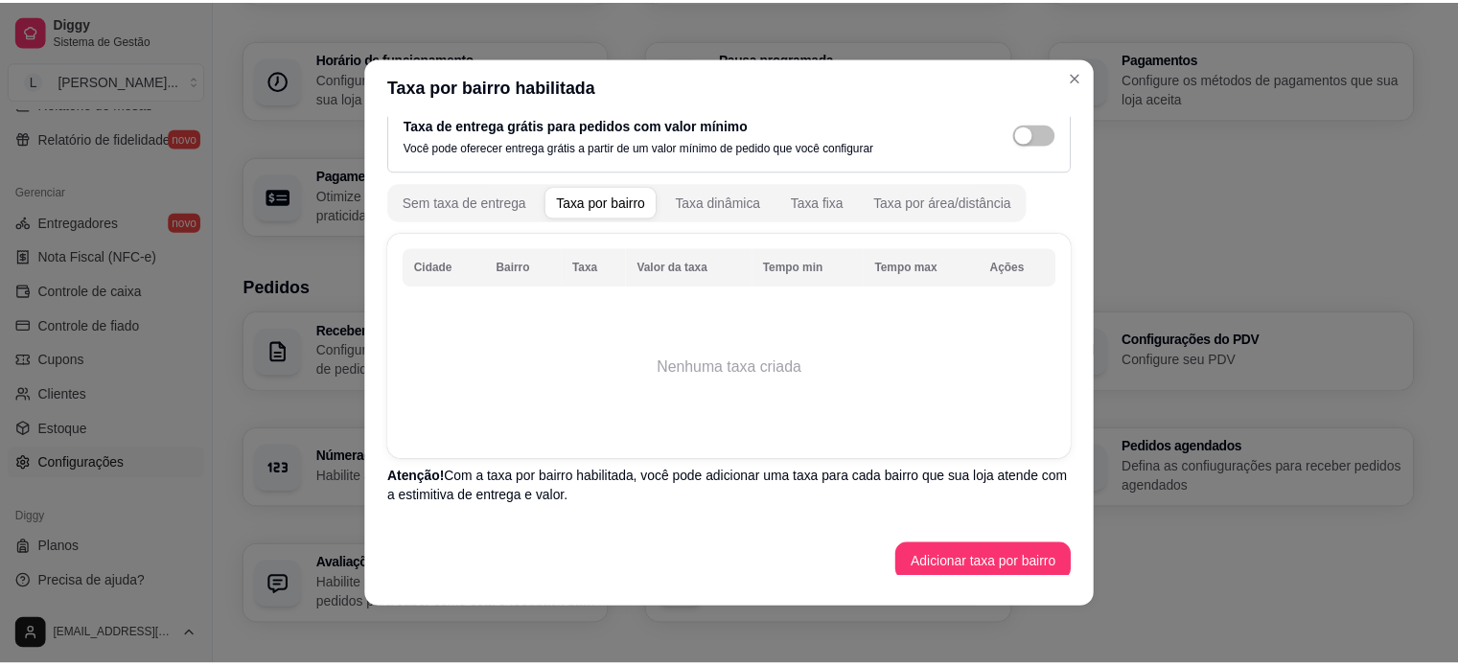
scroll to position [37, 0]
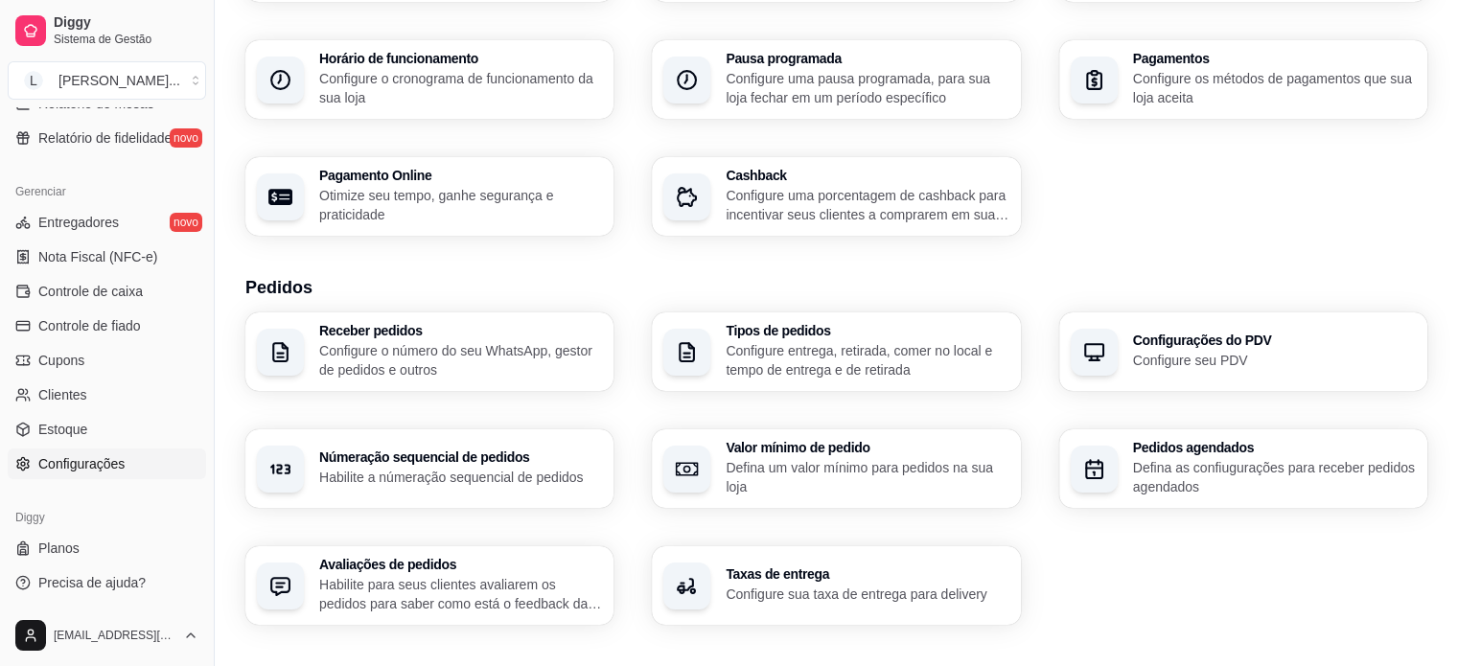
click at [1112, 220] on div "Informações da loja Principais informações da sua loja como endereço, nome e ma…" at bounding box center [836, 79] width 1182 height 312
